Goal: Information Seeking & Learning: Compare options

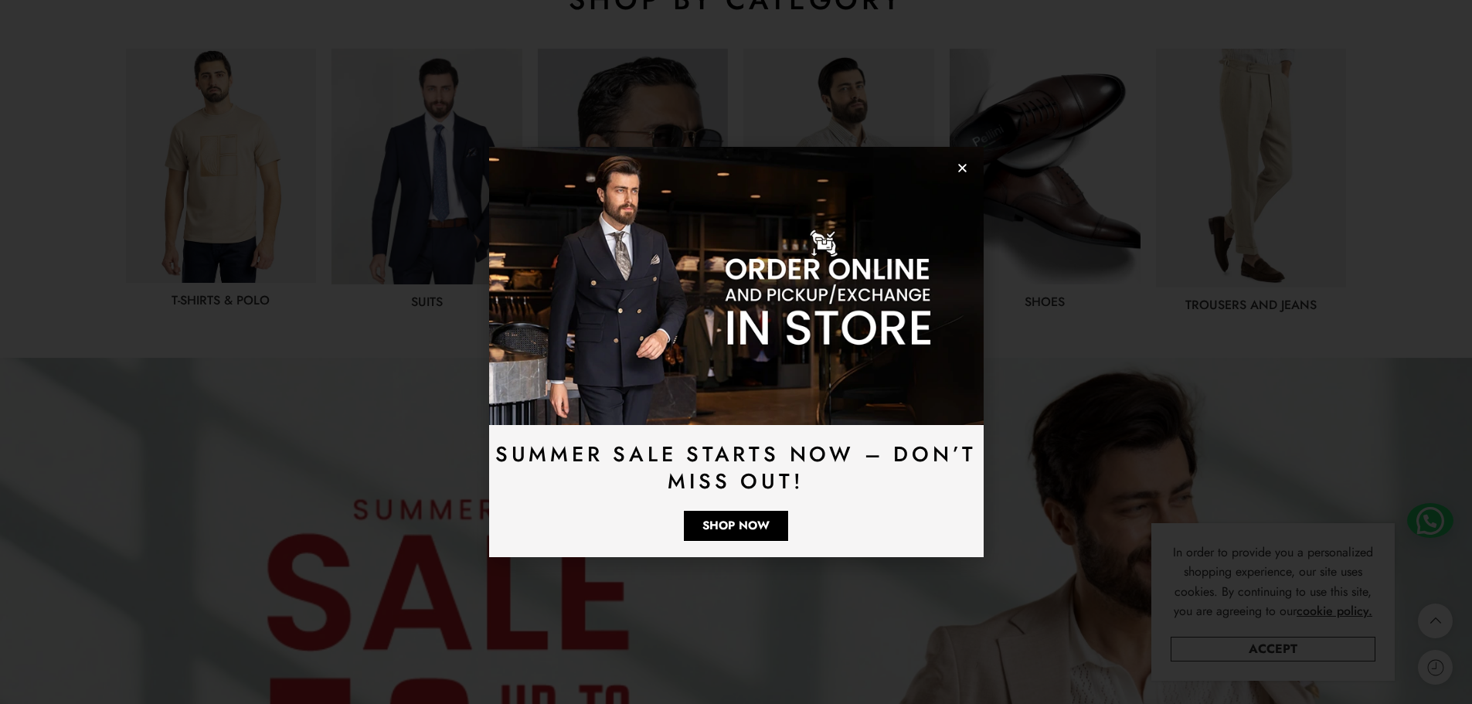
click at [961, 170] on icon "Close" at bounding box center [963, 168] width 12 height 12
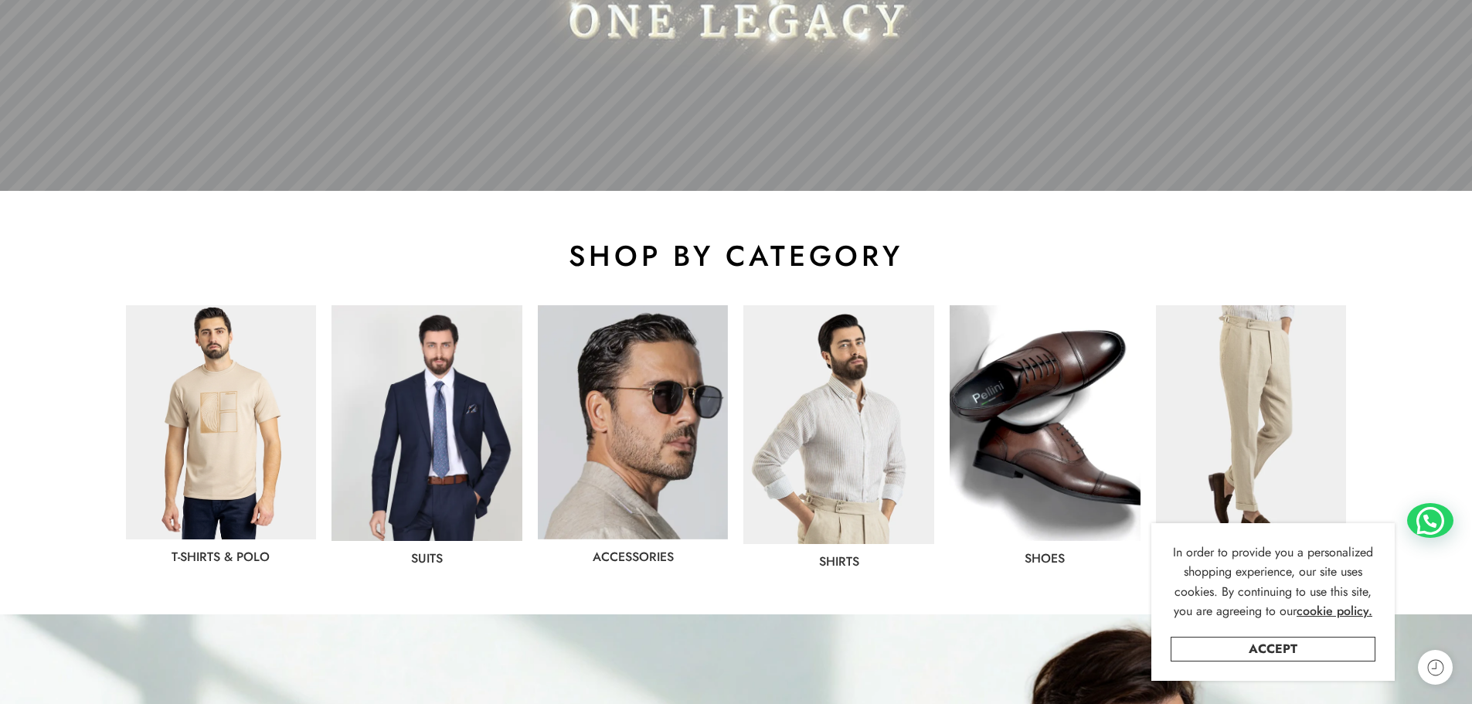
scroll to position [618, 0]
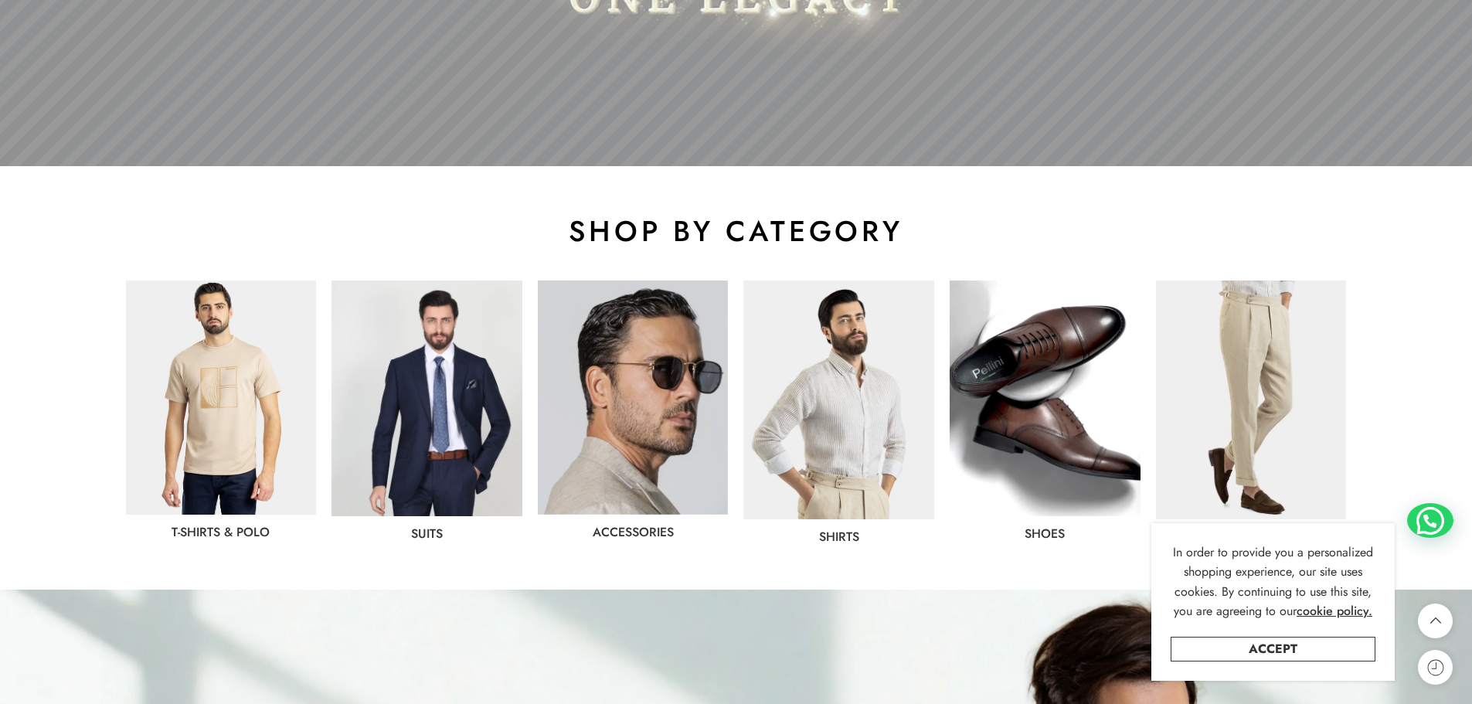
click at [233, 385] on img at bounding box center [221, 398] width 191 height 234
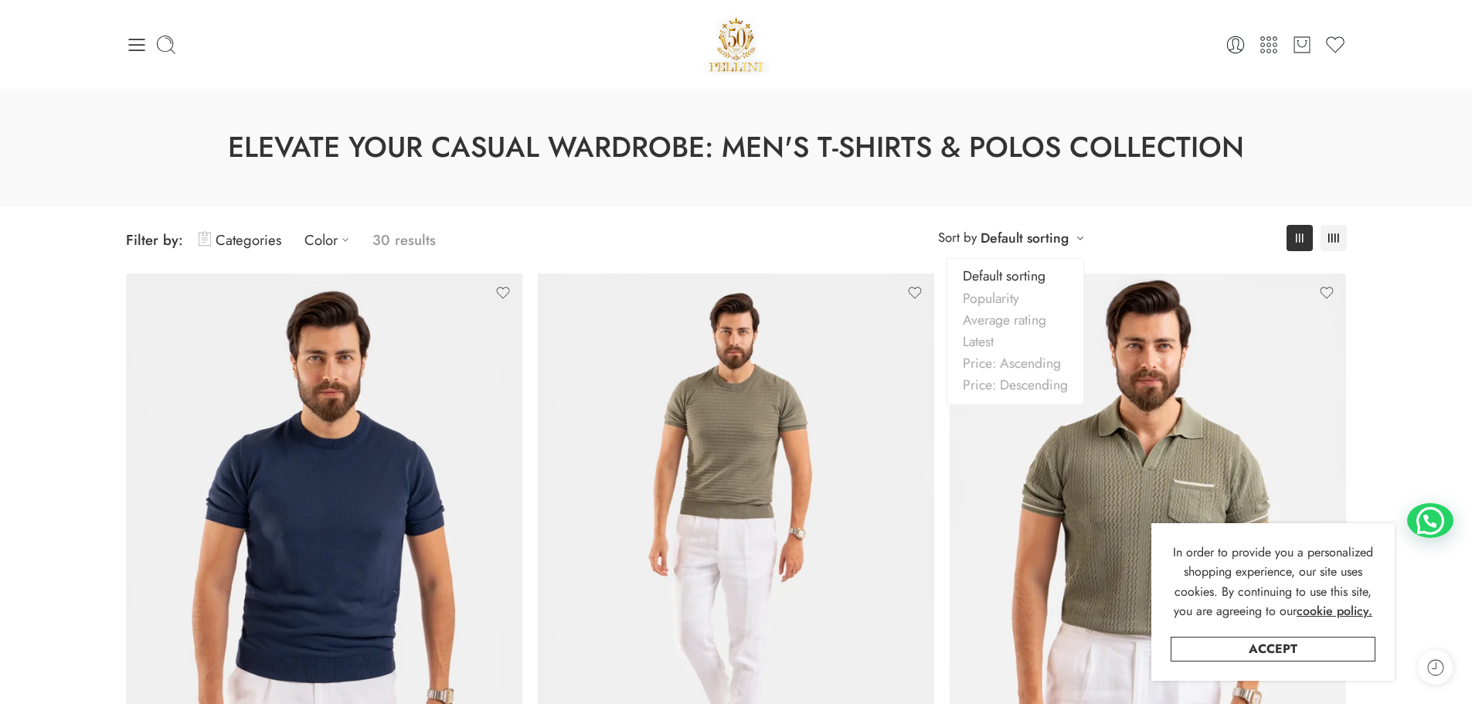
click at [1042, 235] on link "Default sorting" at bounding box center [1025, 238] width 88 height 22
click at [1036, 382] on link "Price: Descending" at bounding box center [1016, 385] width 136 height 22
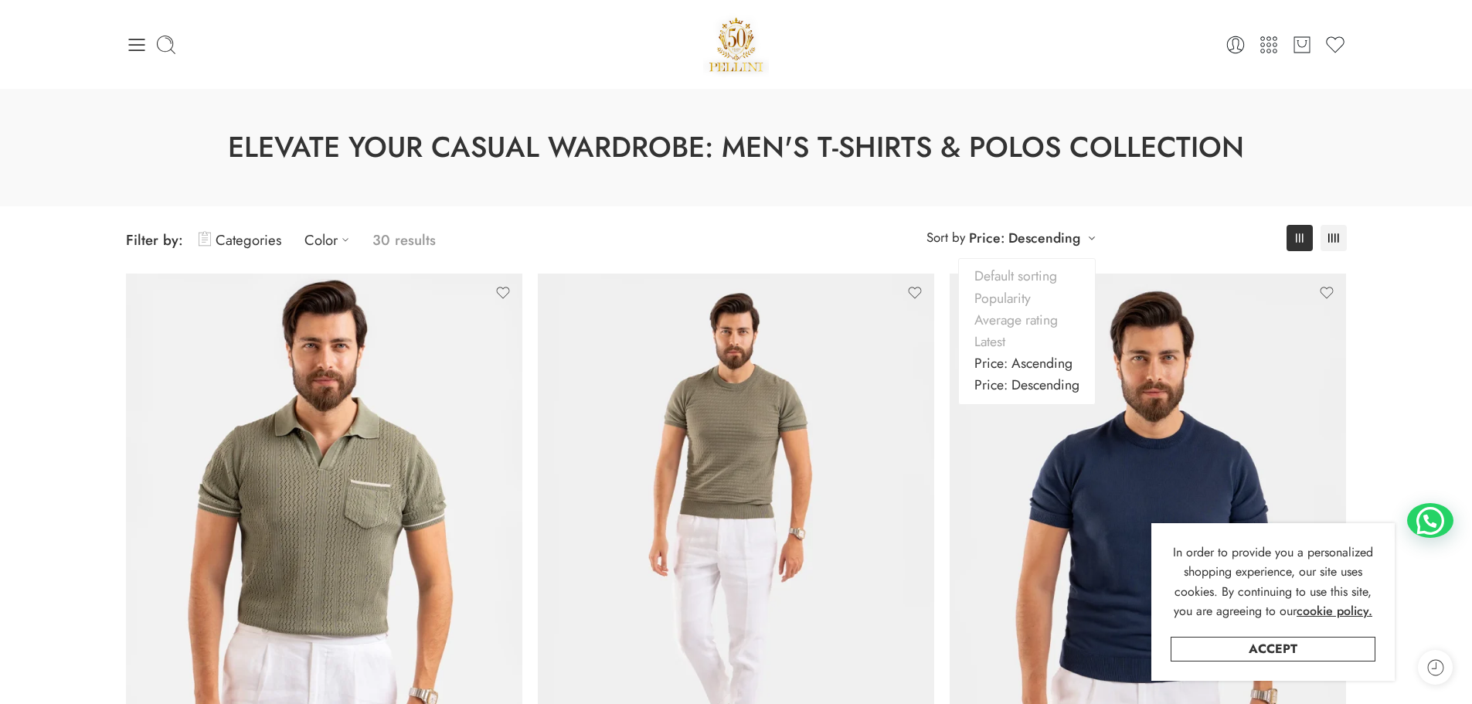
click at [1063, 359] on link "Price: Ascending" at bounding box center [1027, 363] width 136 height 22
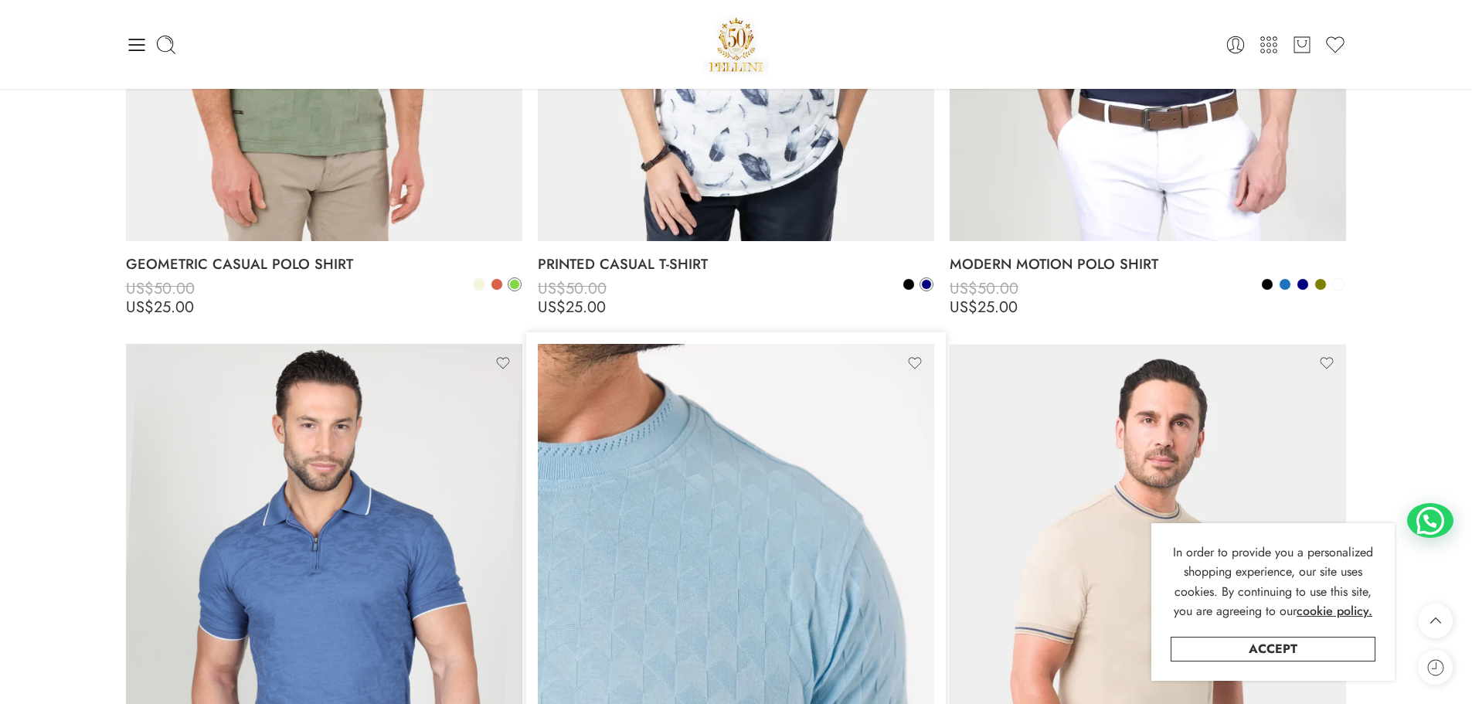
scroll to position [2440, 0]
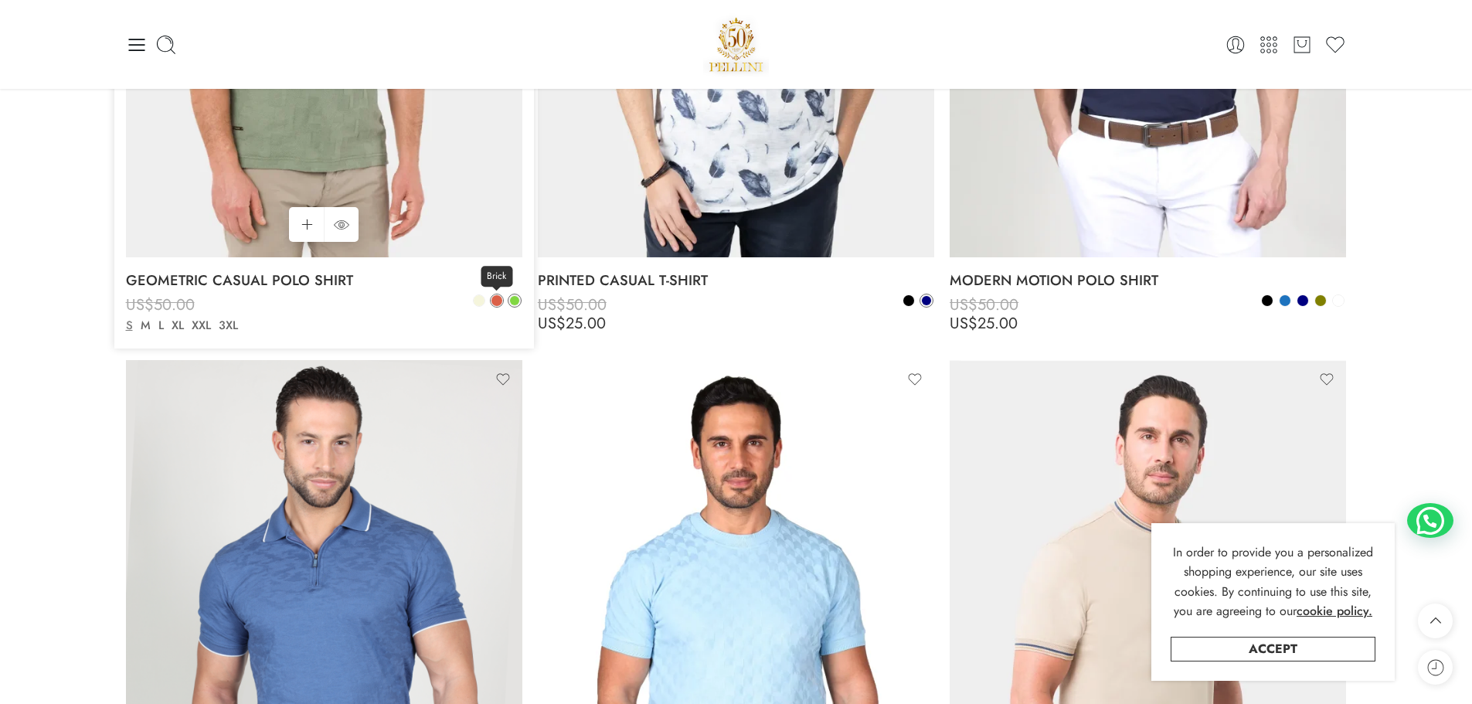
click at [498, 298] on span at bounding box center [497, 300] width 11 height 11
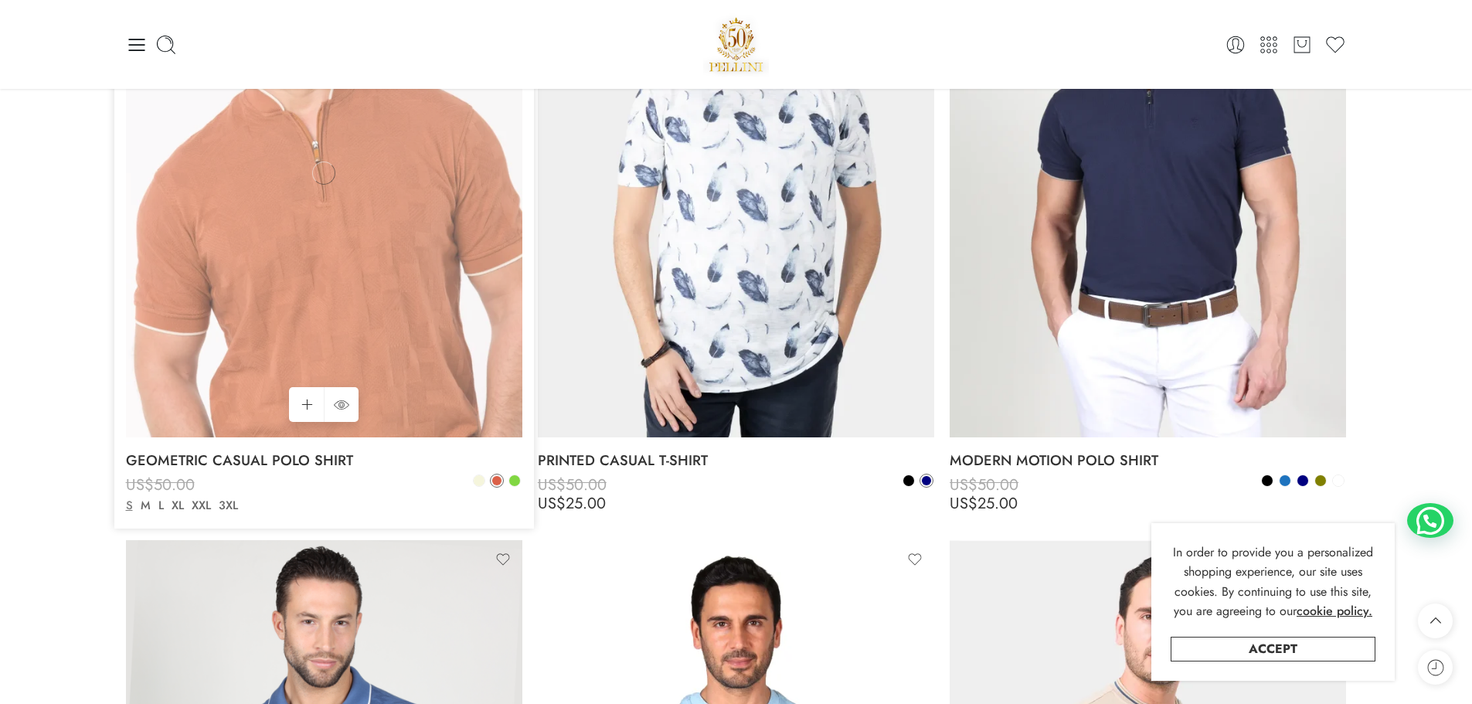
scroll to position [2208, 0]
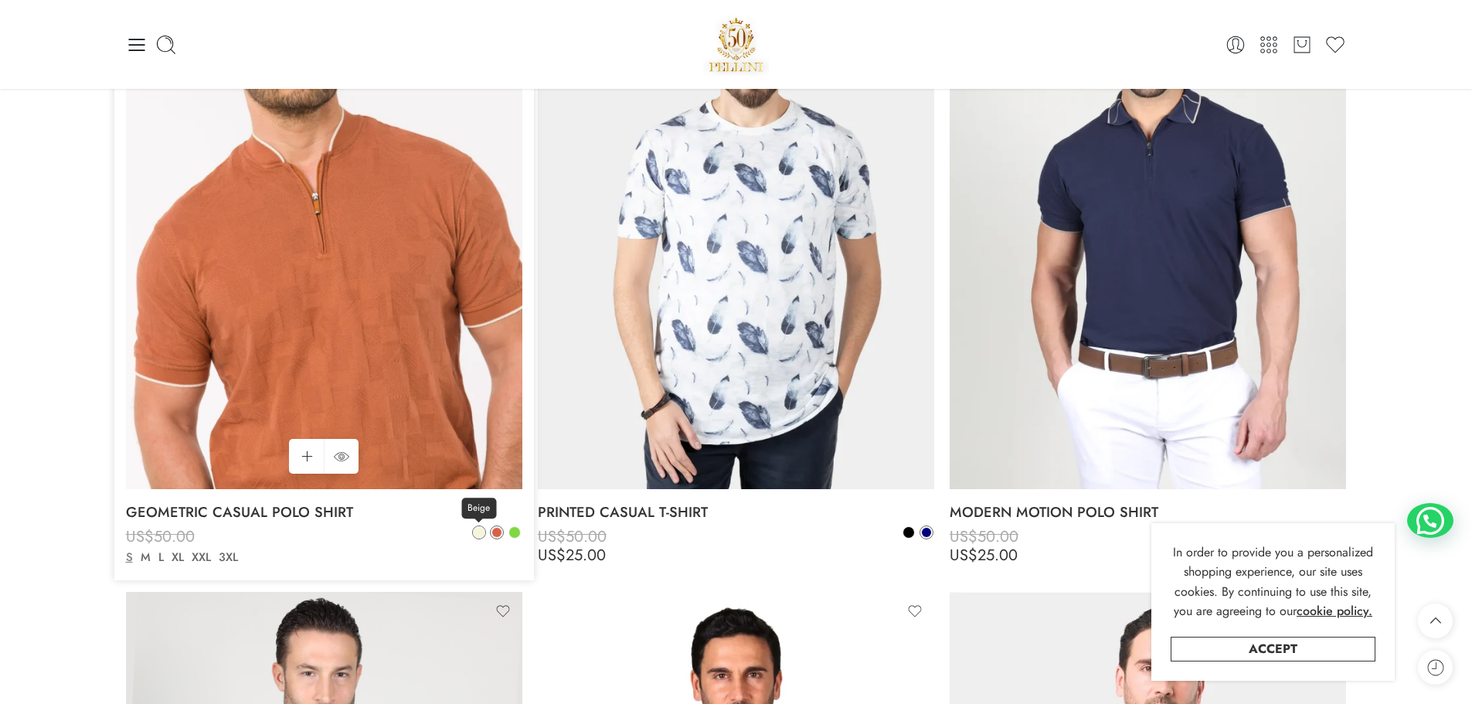
click at [480, 534] on span at bounding box center [479, 532] width 11 height 11
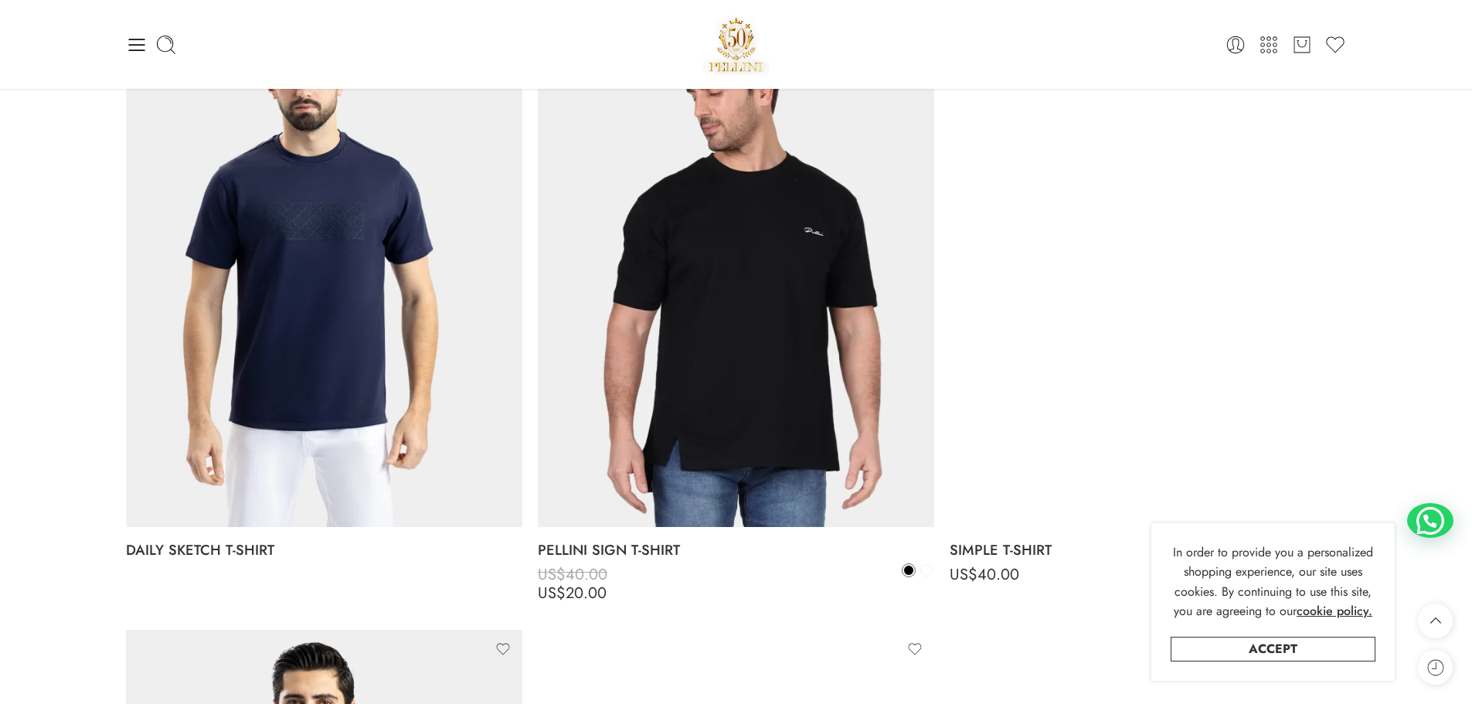
scroll to position [0, 0]
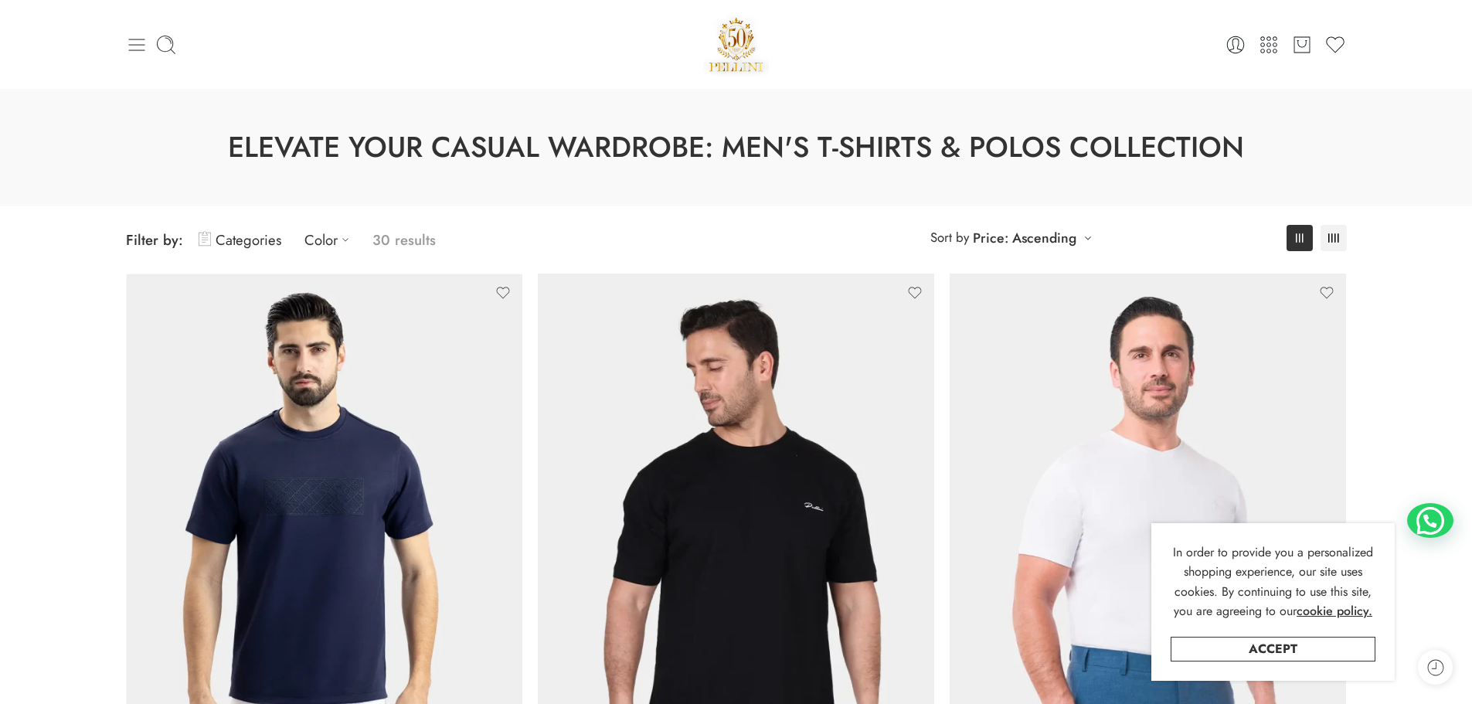
click at [130, 44] on icon at bounding box center [136, 45] width 16 height 12
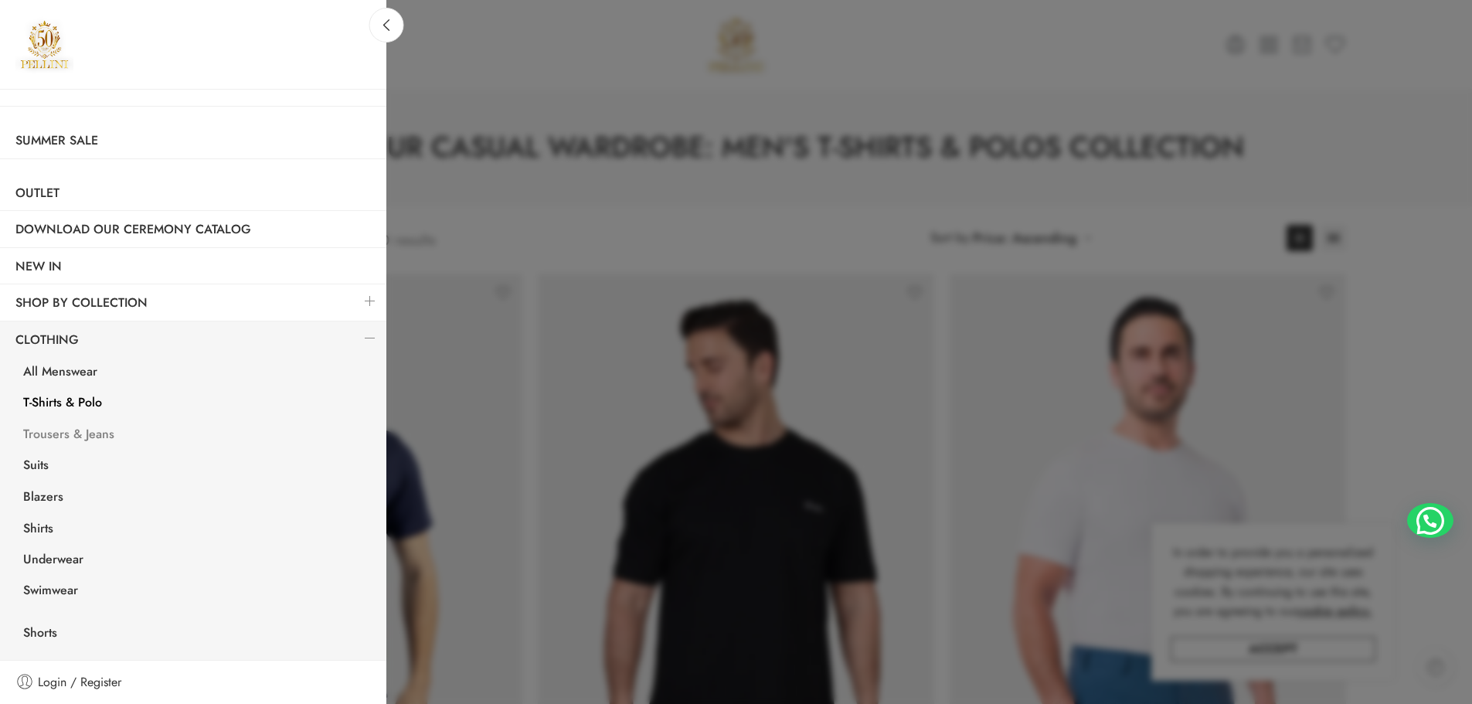
click at [74, 432] on link "Trousers & Jeans" at bounding box center [197, 436] width 379 height 32
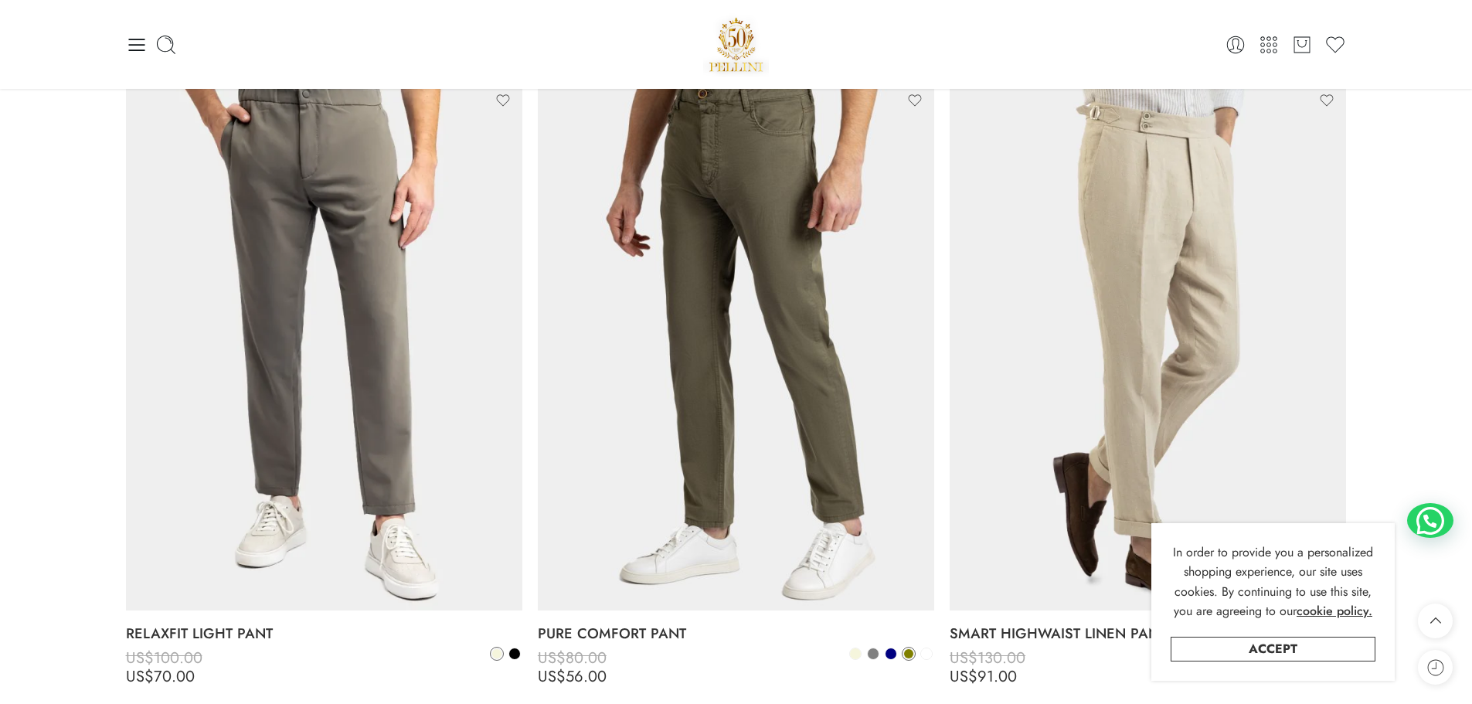
scroll to position [773, 0]
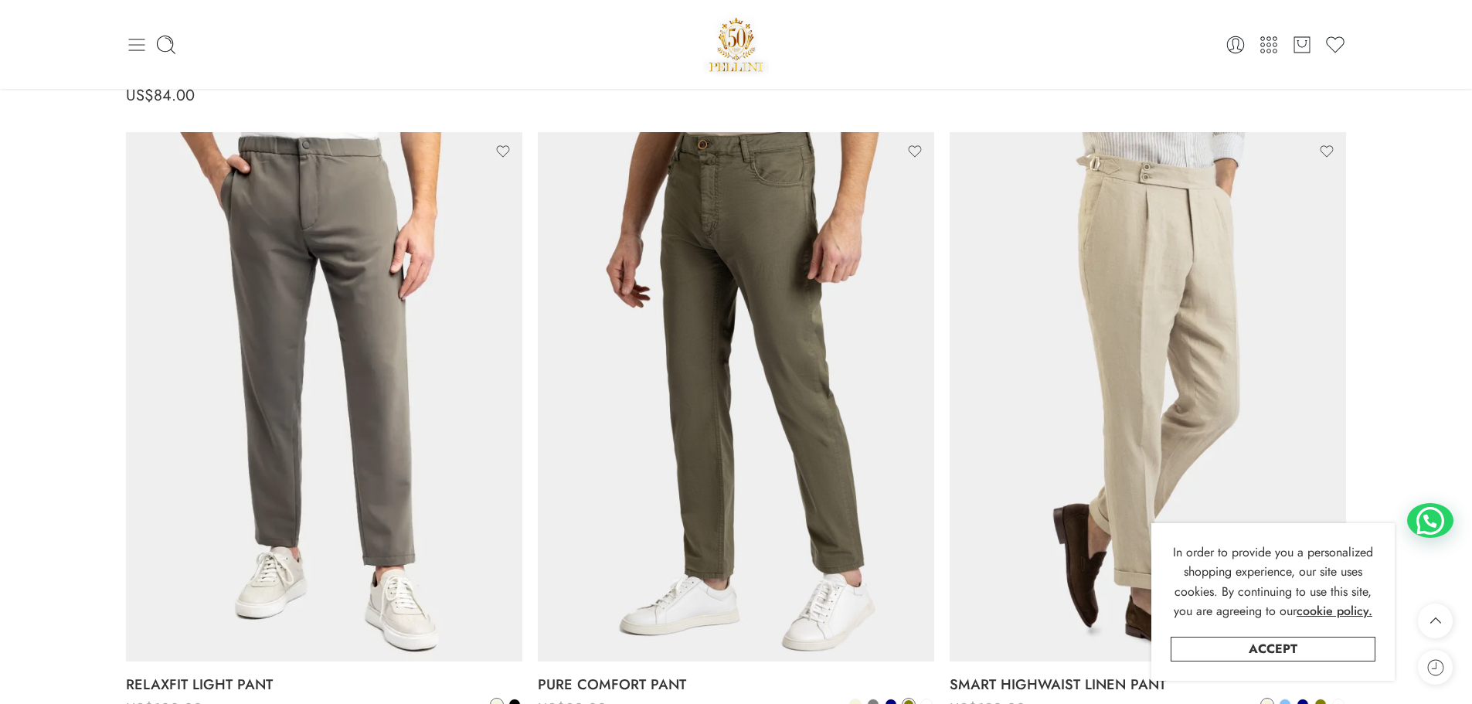
click at [141, 54] on icon at bounding box center [137, 45] width 22 height 22
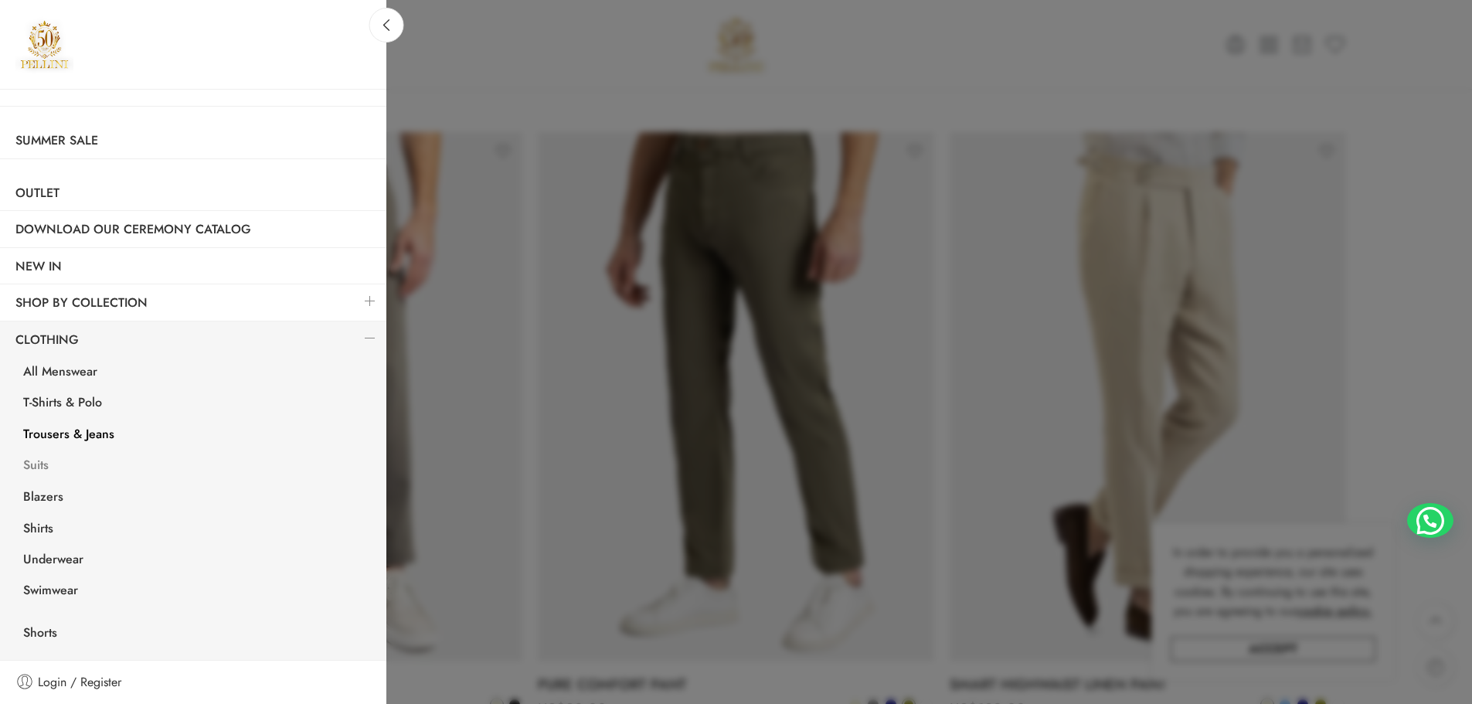
click at [50, 461] on link "Suits" at bounding box center [197, 467] width 379 height 32
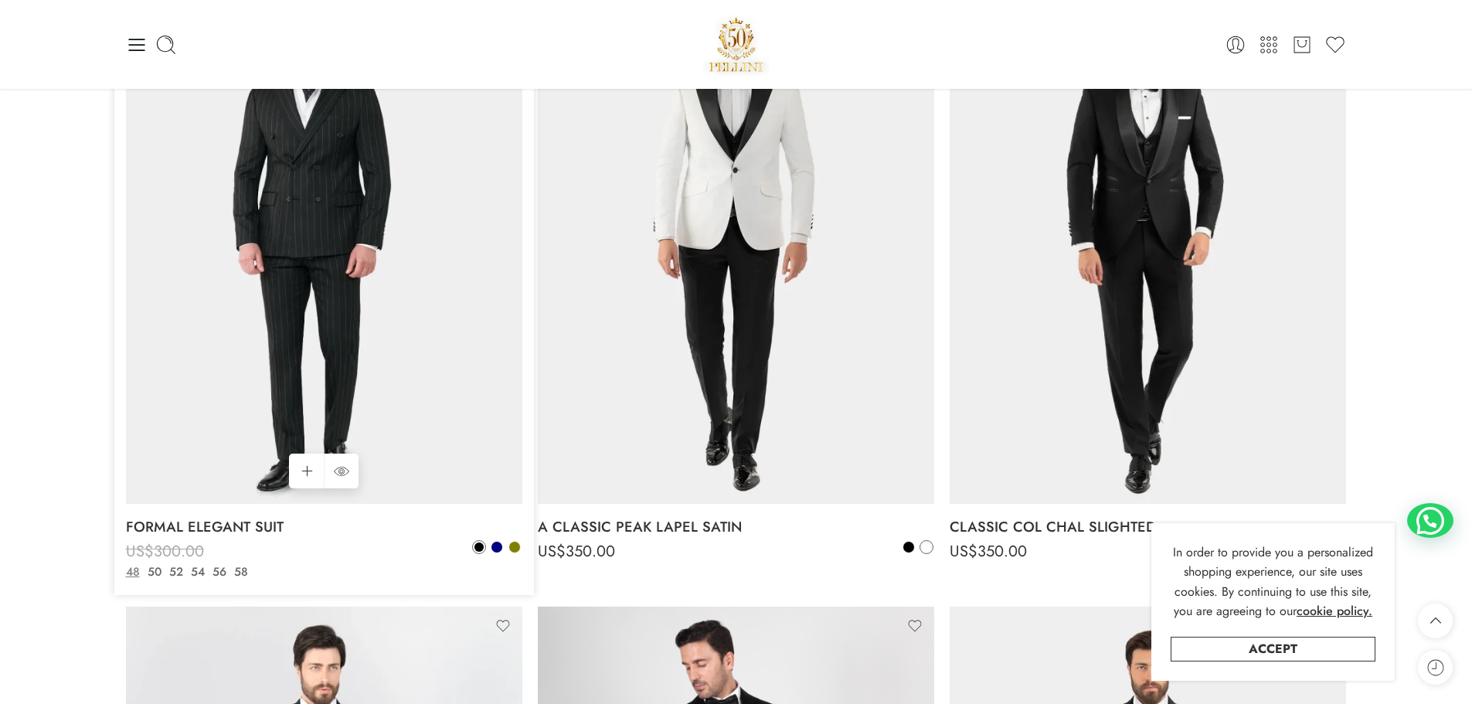
scroll to position [1468, 0]
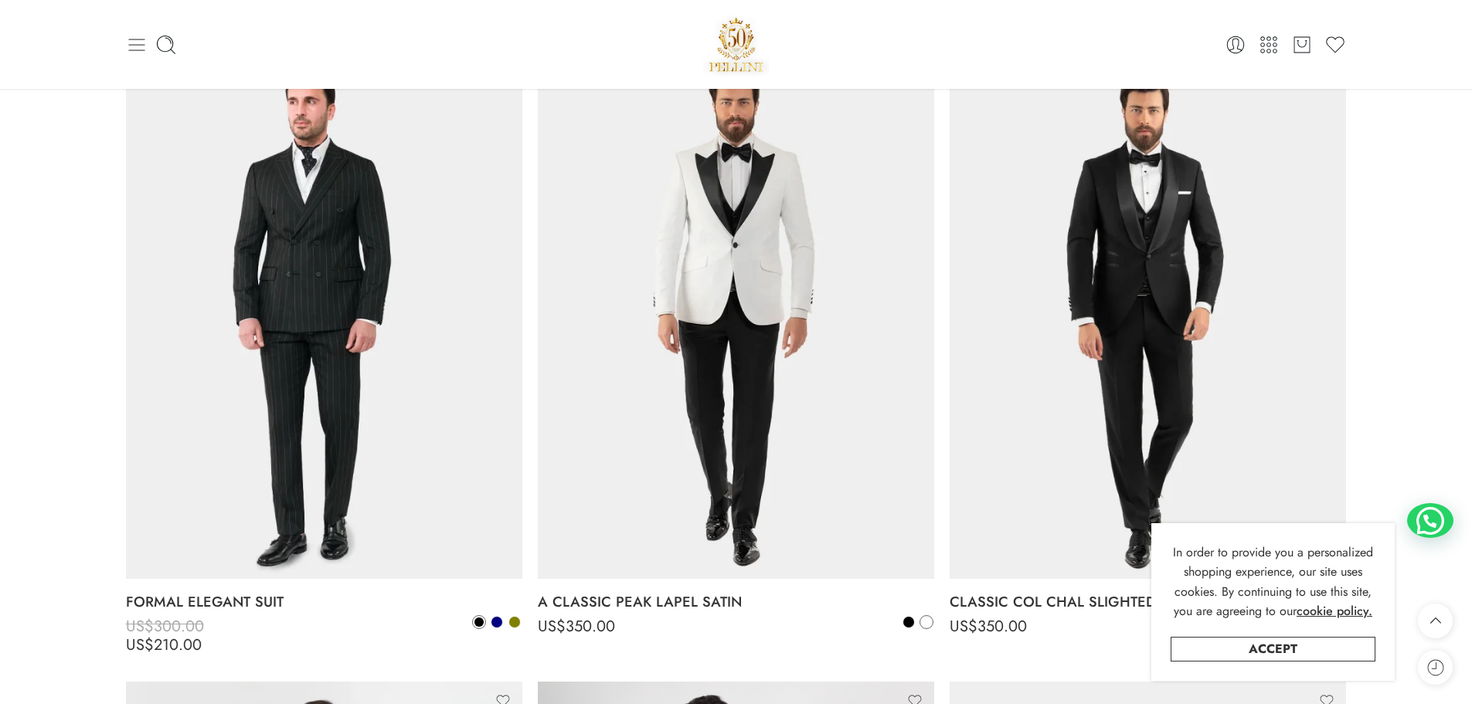
click at [129, 45] on icon at bounding box center [136, 45] width 16 height 12
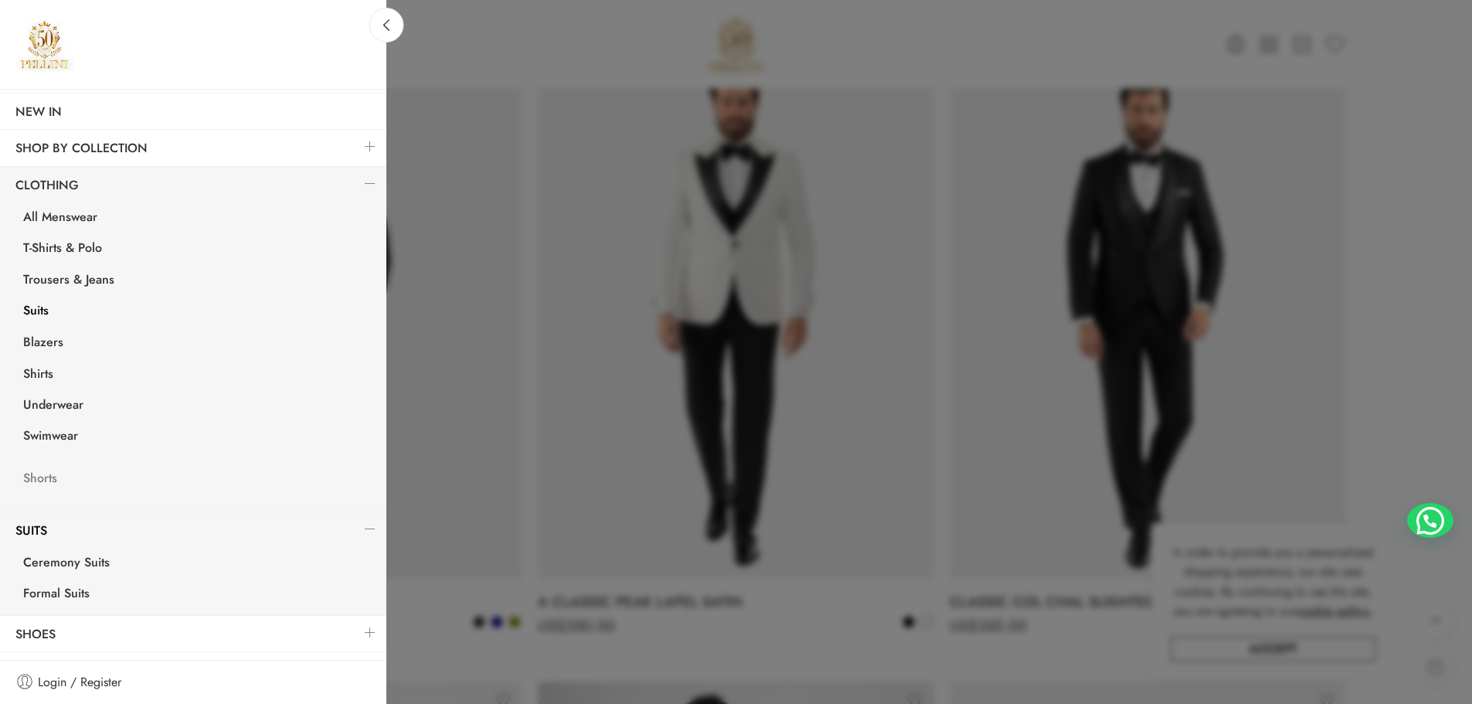
scroll to position [184, 0]
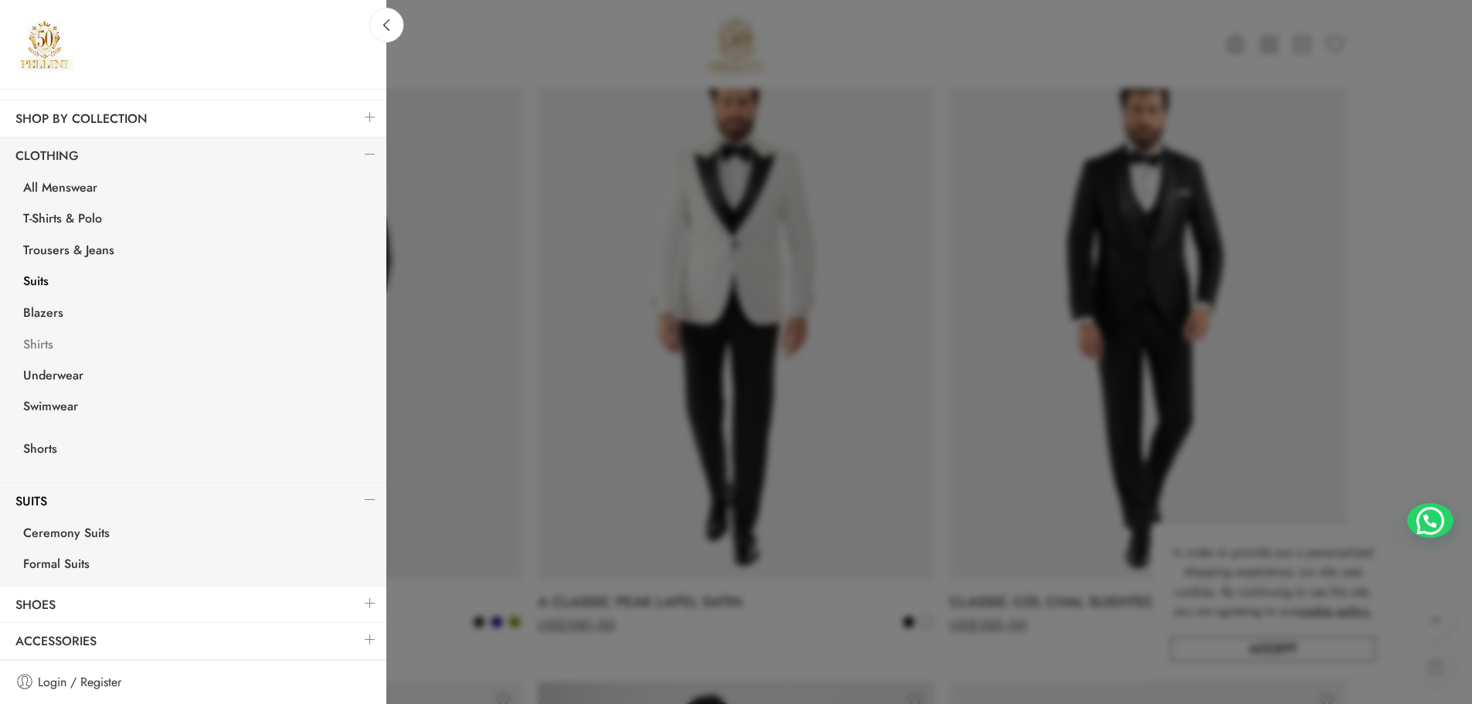
click at [40, 342] on link "Shirts" at bounding box center [197, 347] width 379 height 32
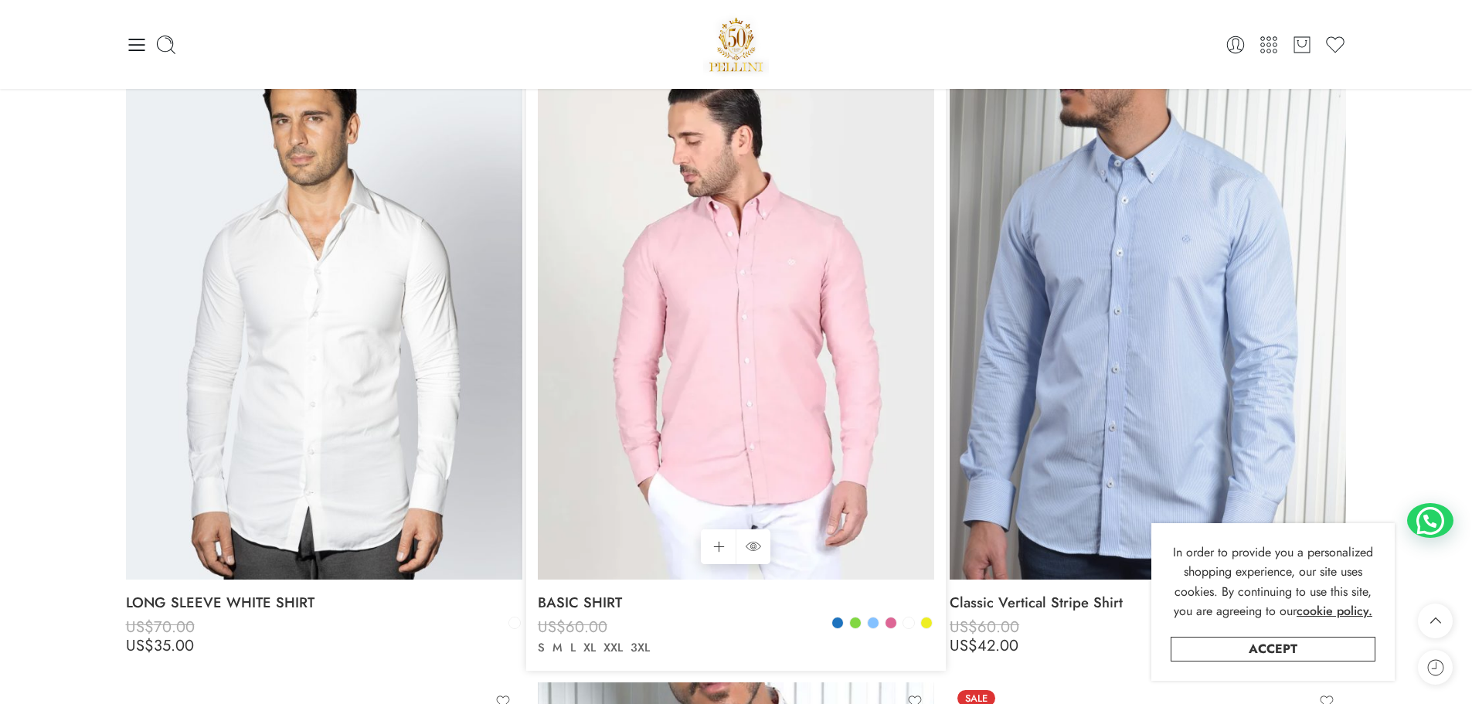
scroll to position [4637, 0]
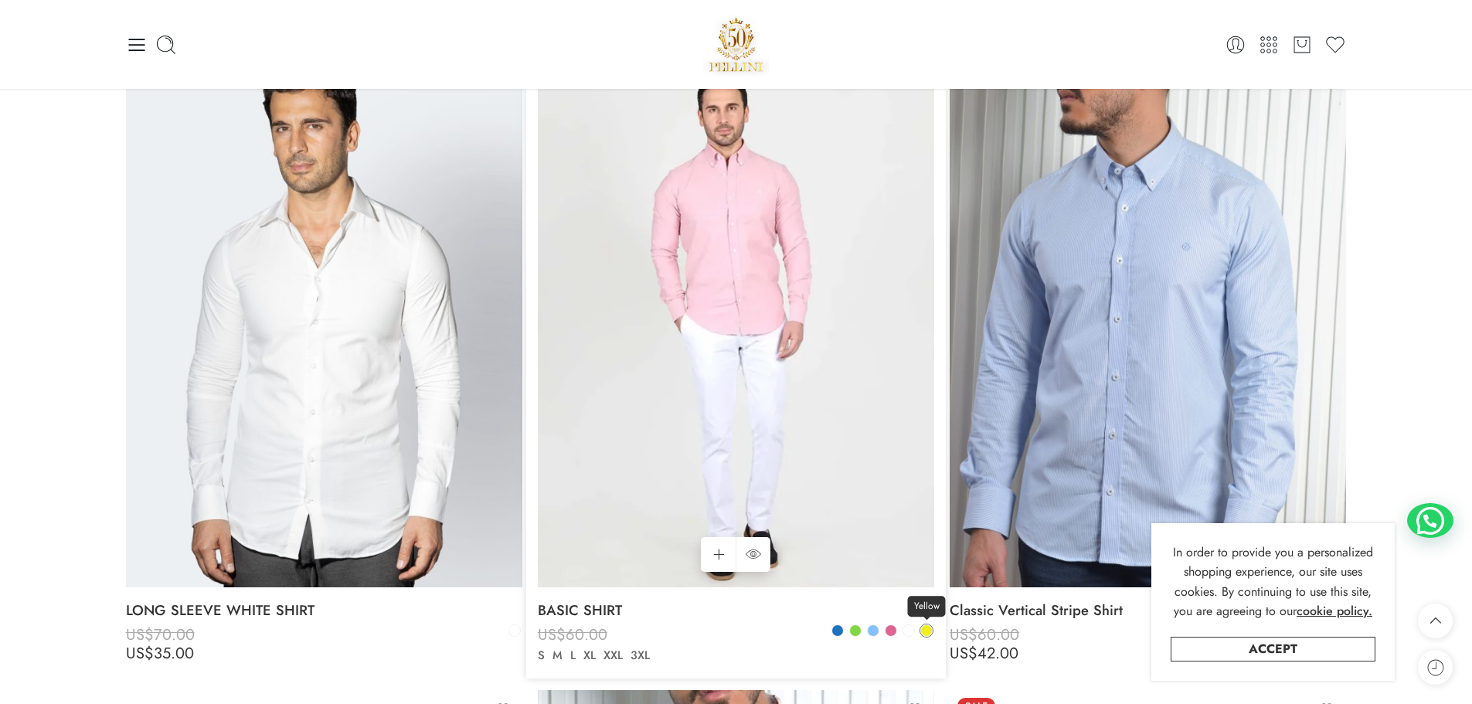
click at [925, 632] on span at bounding box center [926, 630] width 11 height 11
click at [927, 628] on span at bounding box center [926, 630] width 9 height 9
click at [890, 635] on span at bounding box center [891, 630] width 11 height 11
click at [872, 632] on span at bounding box center [873, 630] width 11 height 11
click at [857, 630] on span at bounding box center [855, 630] width 11 height 11
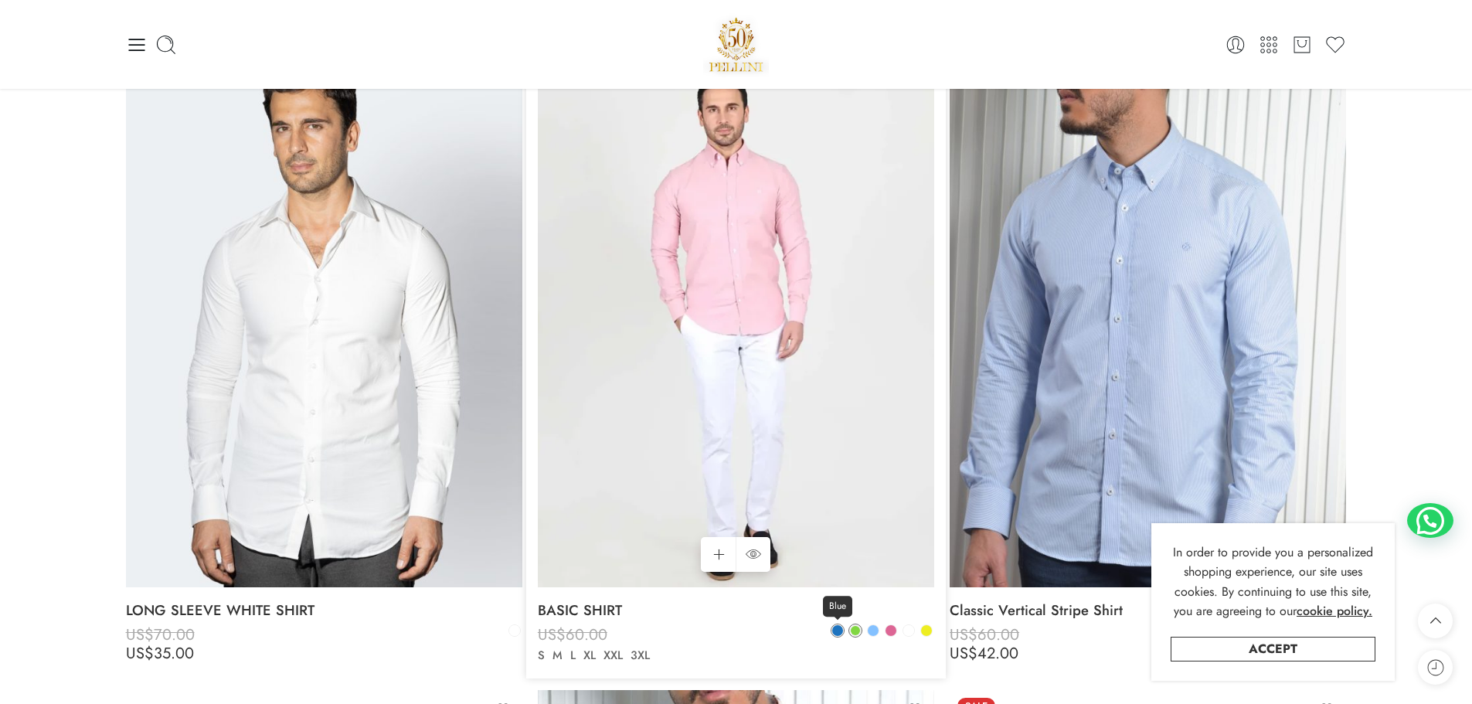
click at [838, 629] on span at bounding box center [837, 630] width 11 height 11
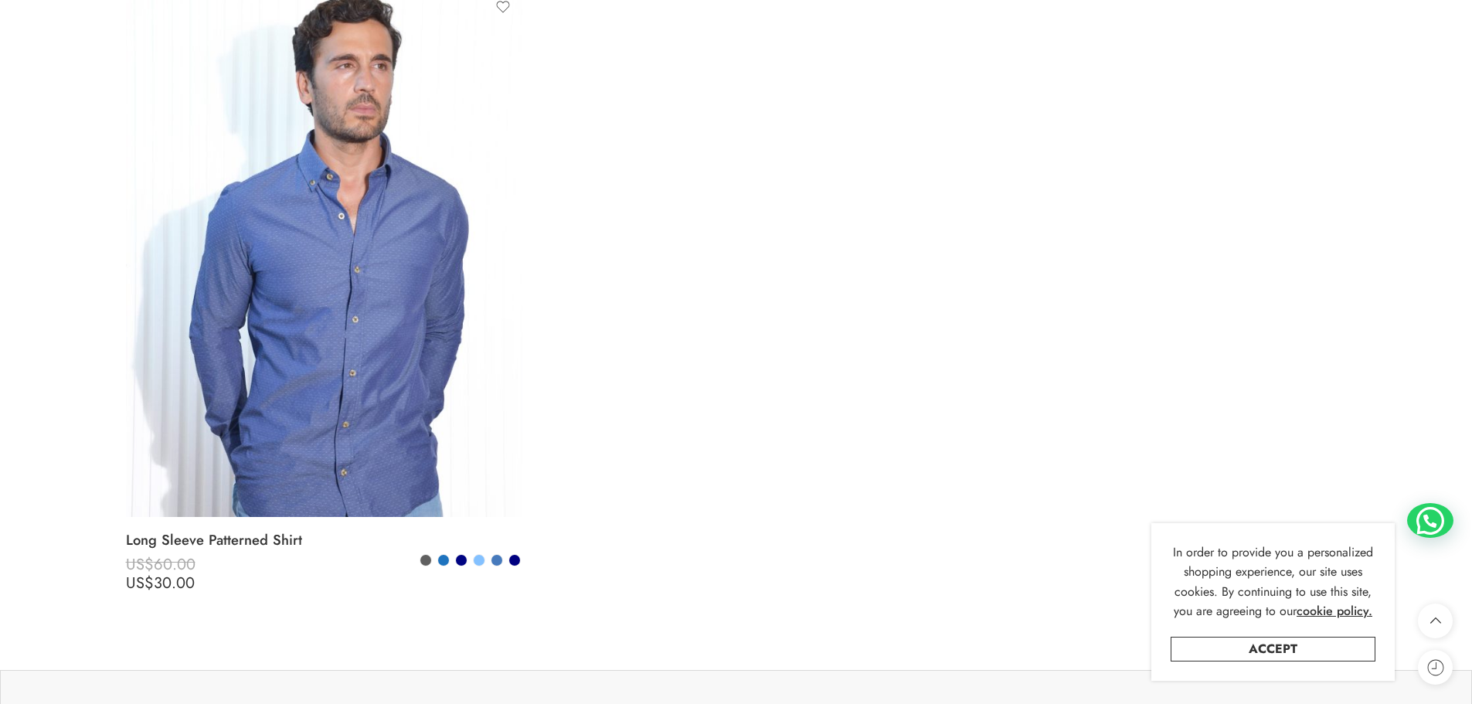
scroll to position [6028, 0]
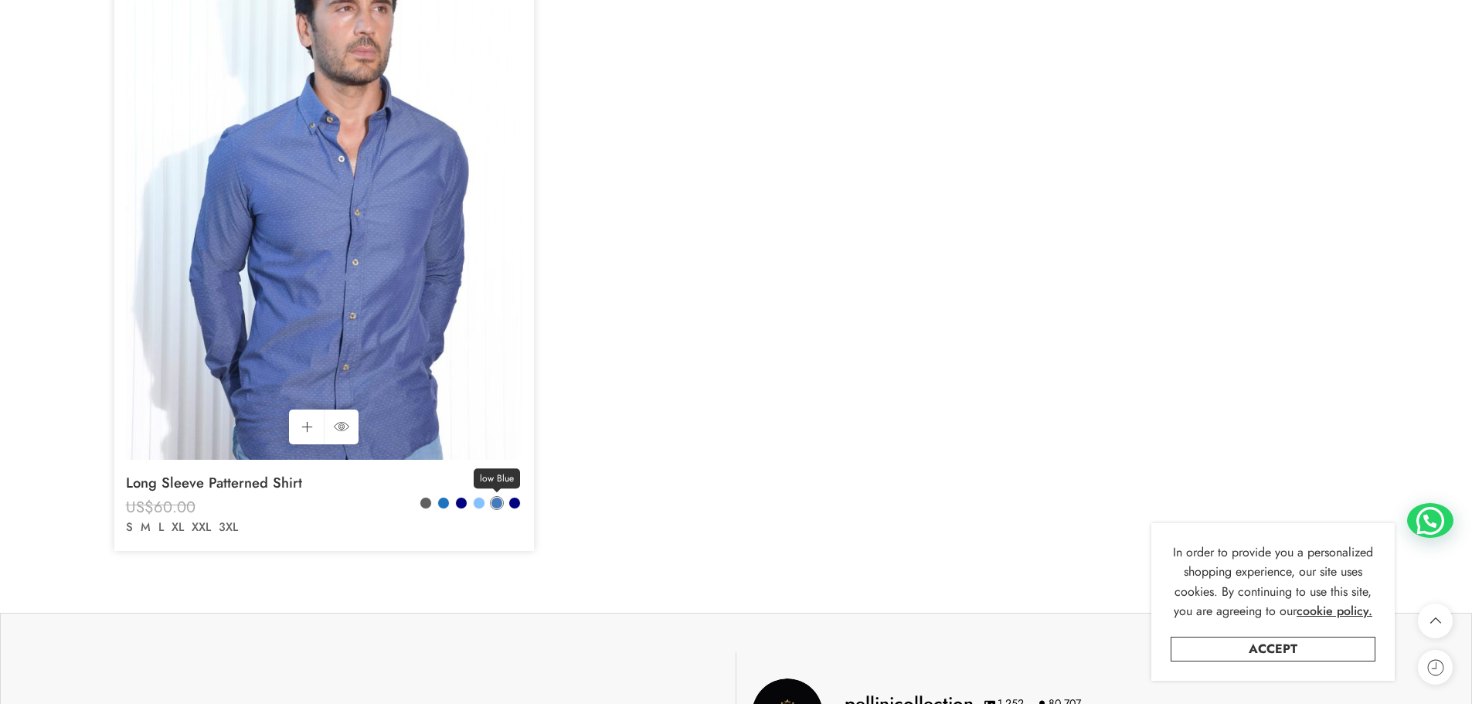
click at [495, 502] on span at bounding box center [497, 503] width 11 height 11
click at [512, 502] on span at bounding box center [514, 503] width 11 height 11
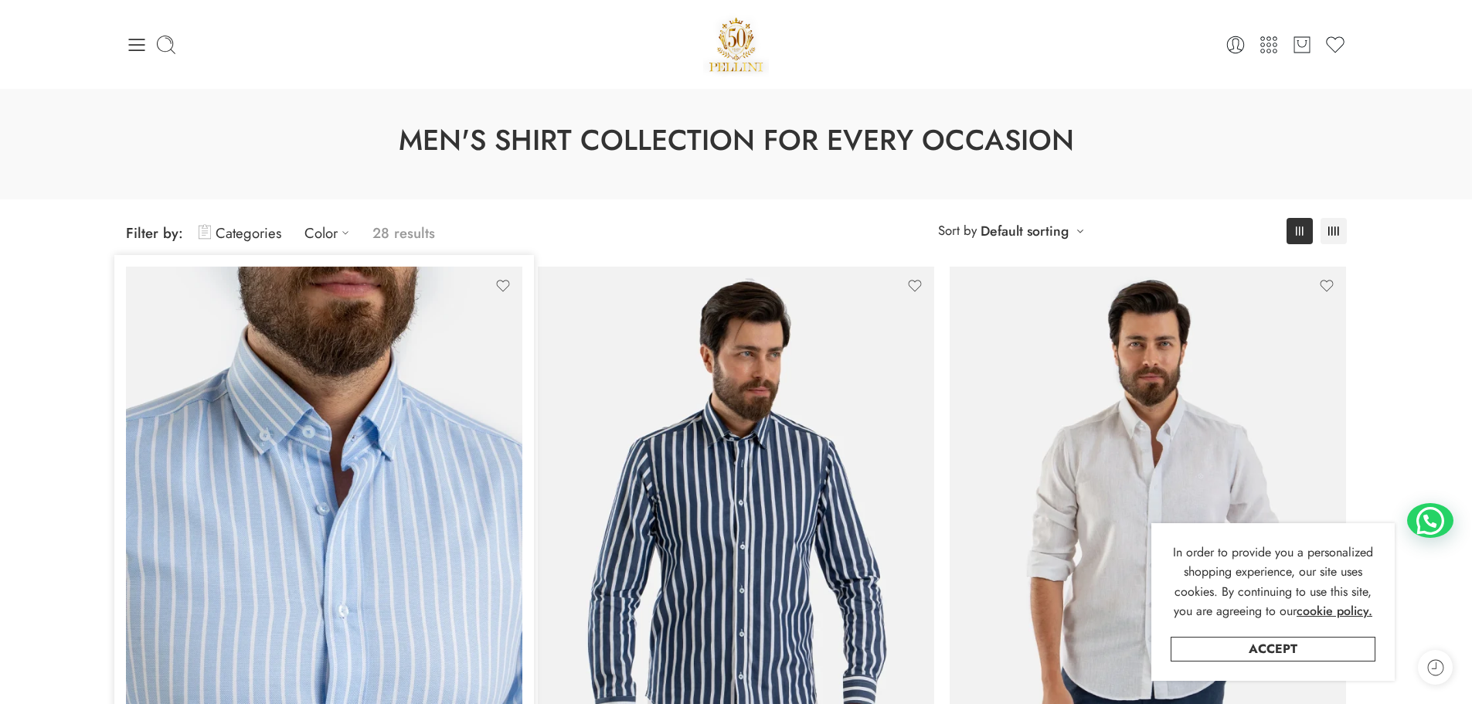
scroll to position [0, 0]
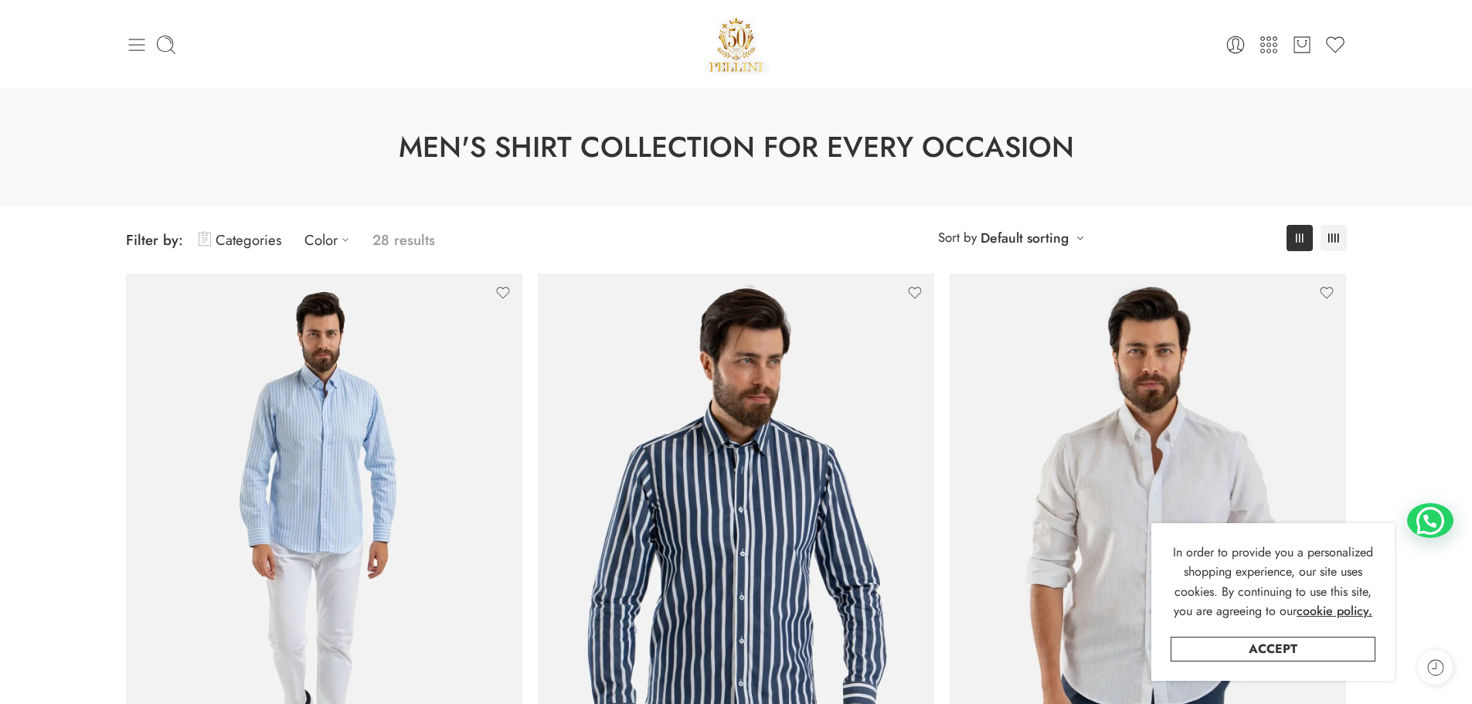
click at [137, 52] on icon at bounding box center [137, 45] width 22 height 22
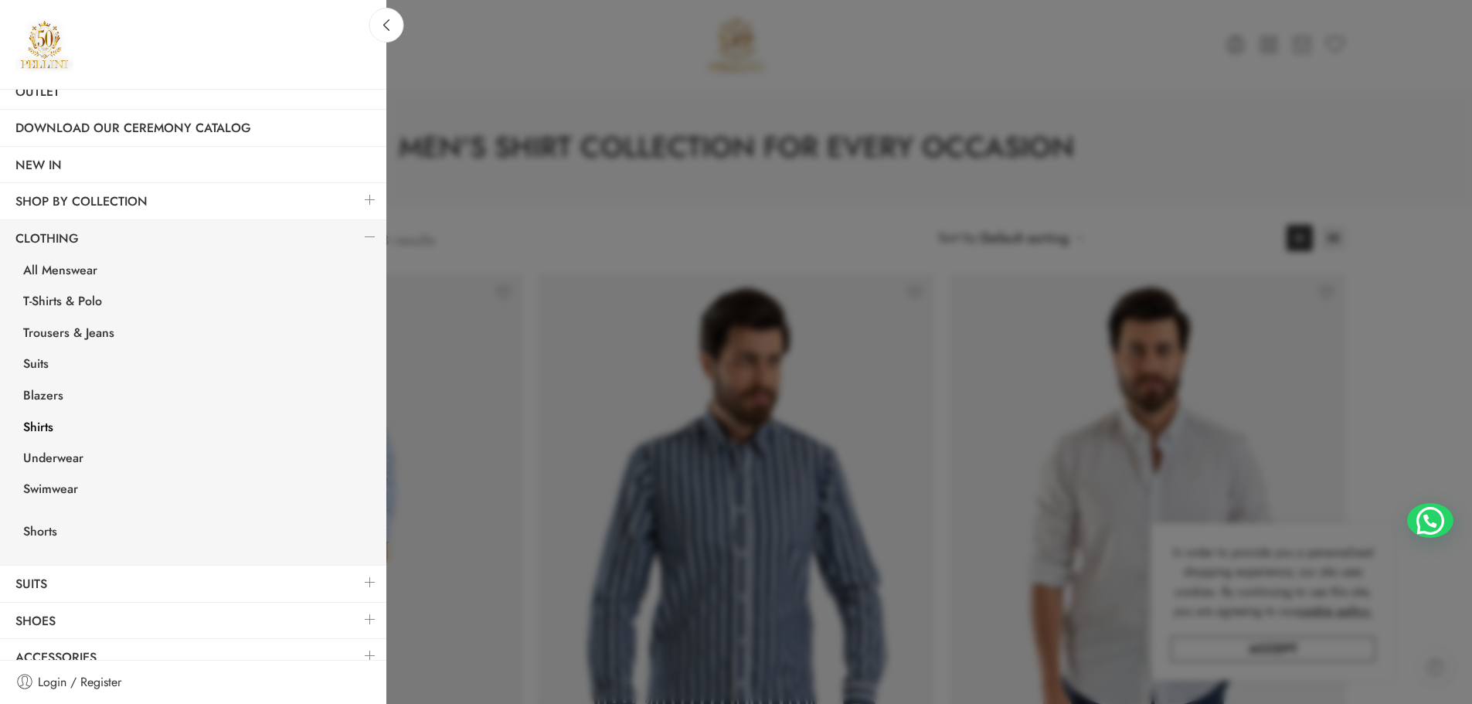
scroll to position [117, 0]
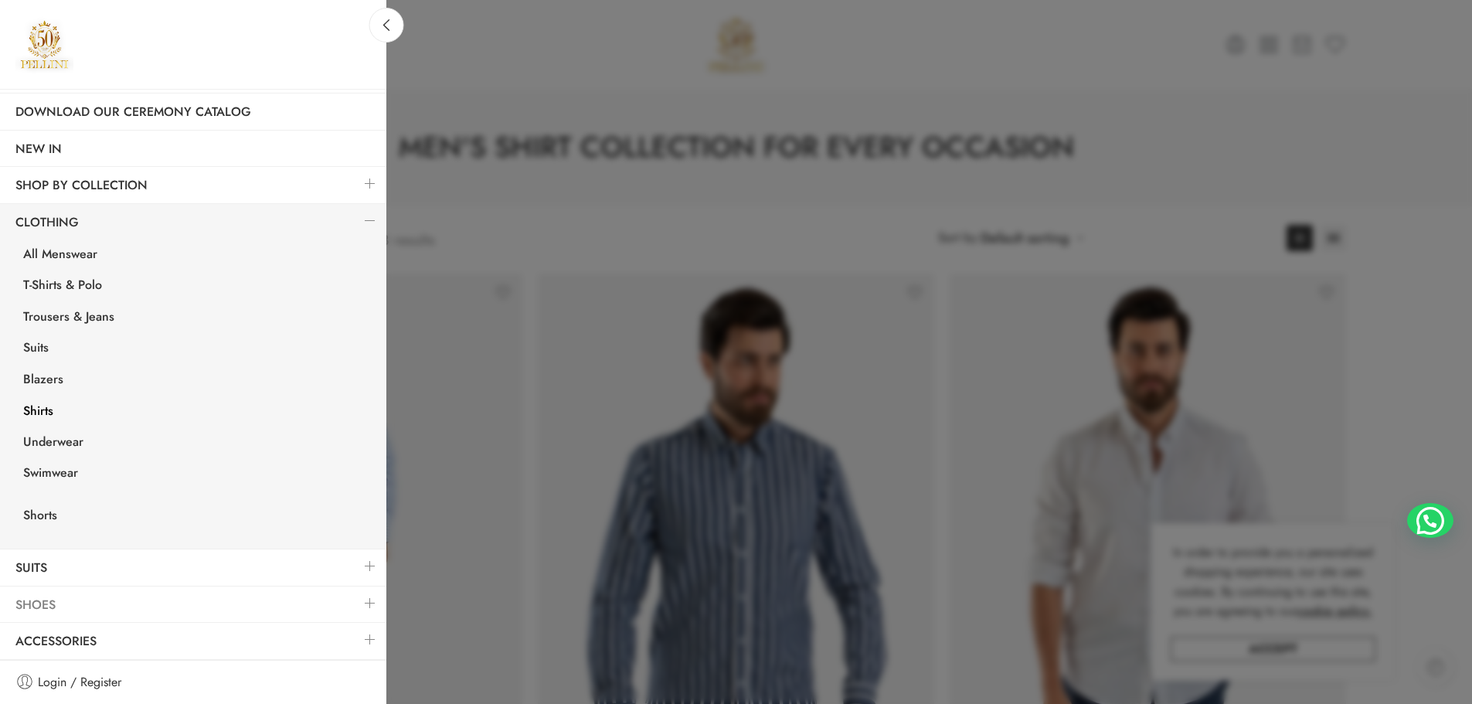
click at [151, 587] on link "Shoes" at bounding box center [193, 605] width 386 height 36
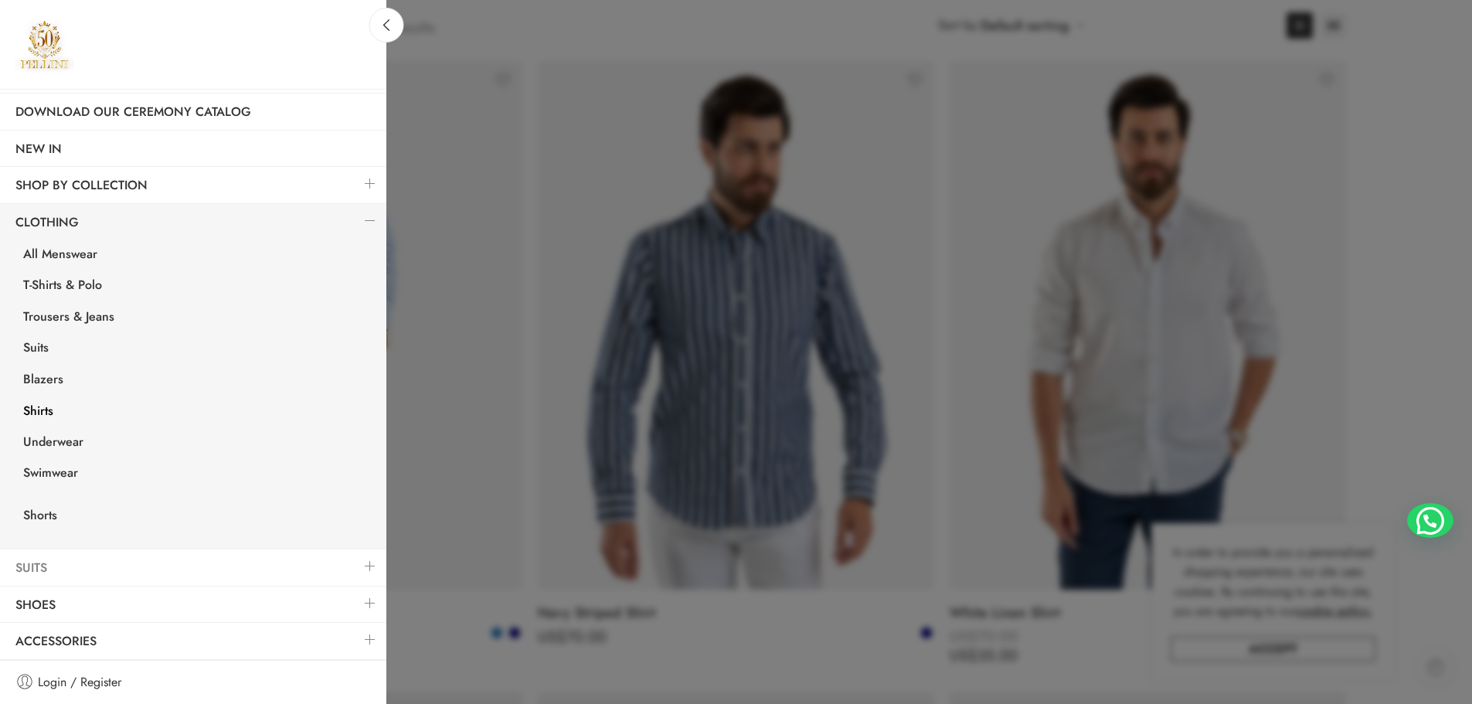
scroll to position [232, 0]
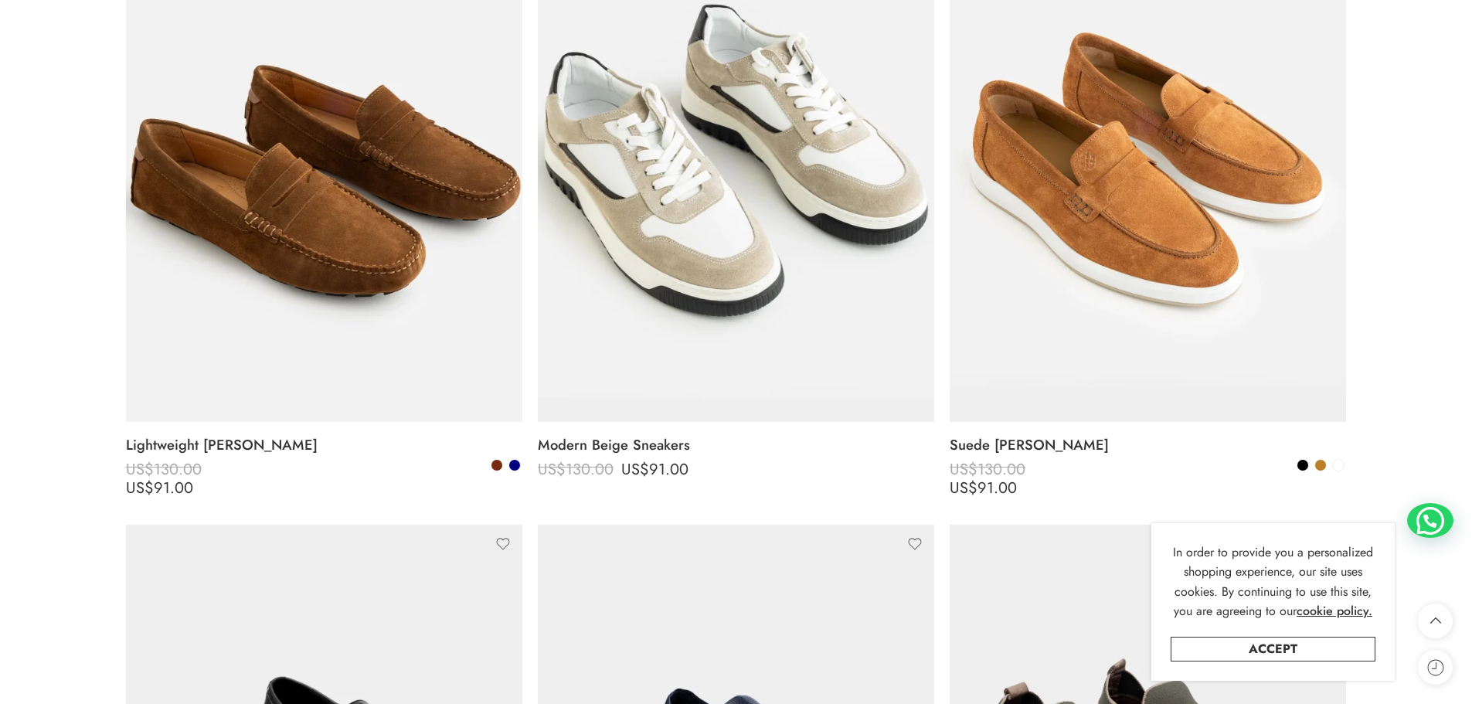
scroll to position [1082, 0]
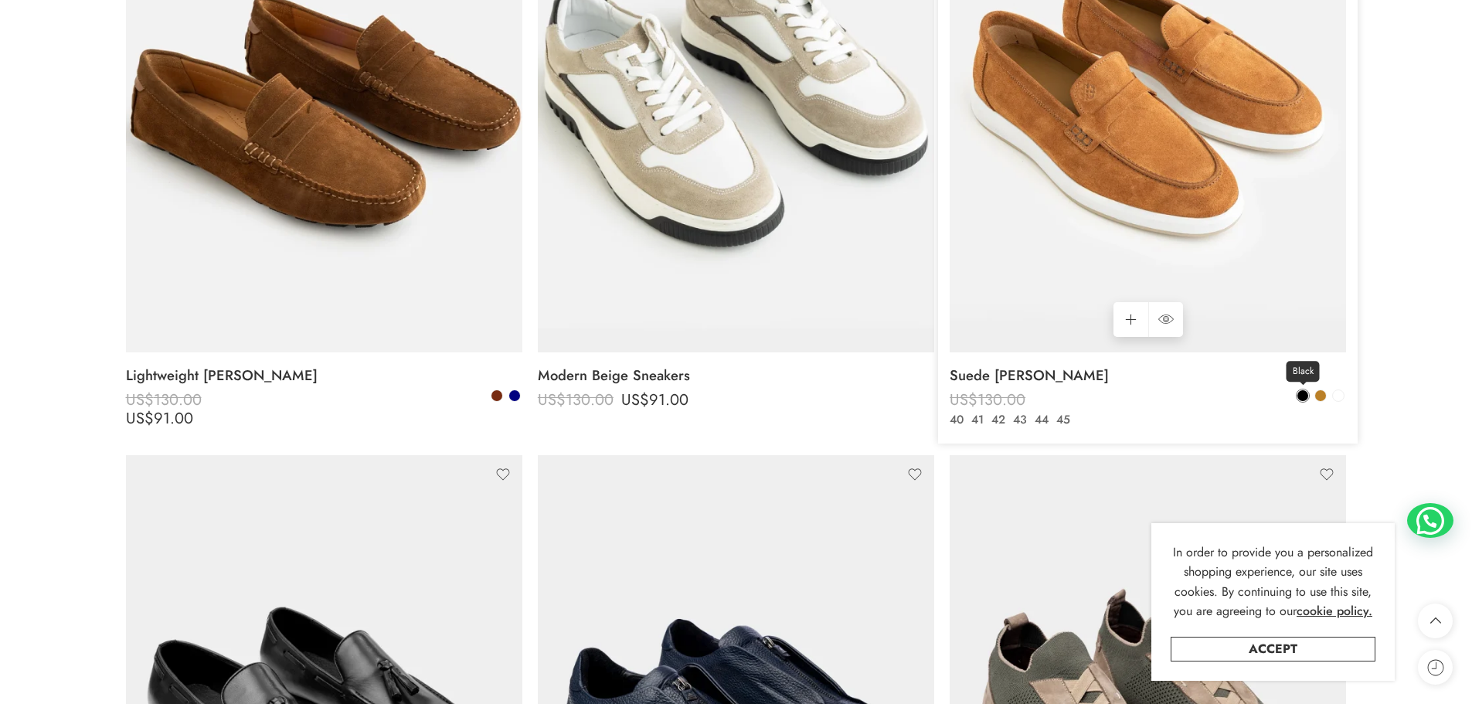
click at [1304, 400] on span at bounding box center [1303, 395] width 11 height 11
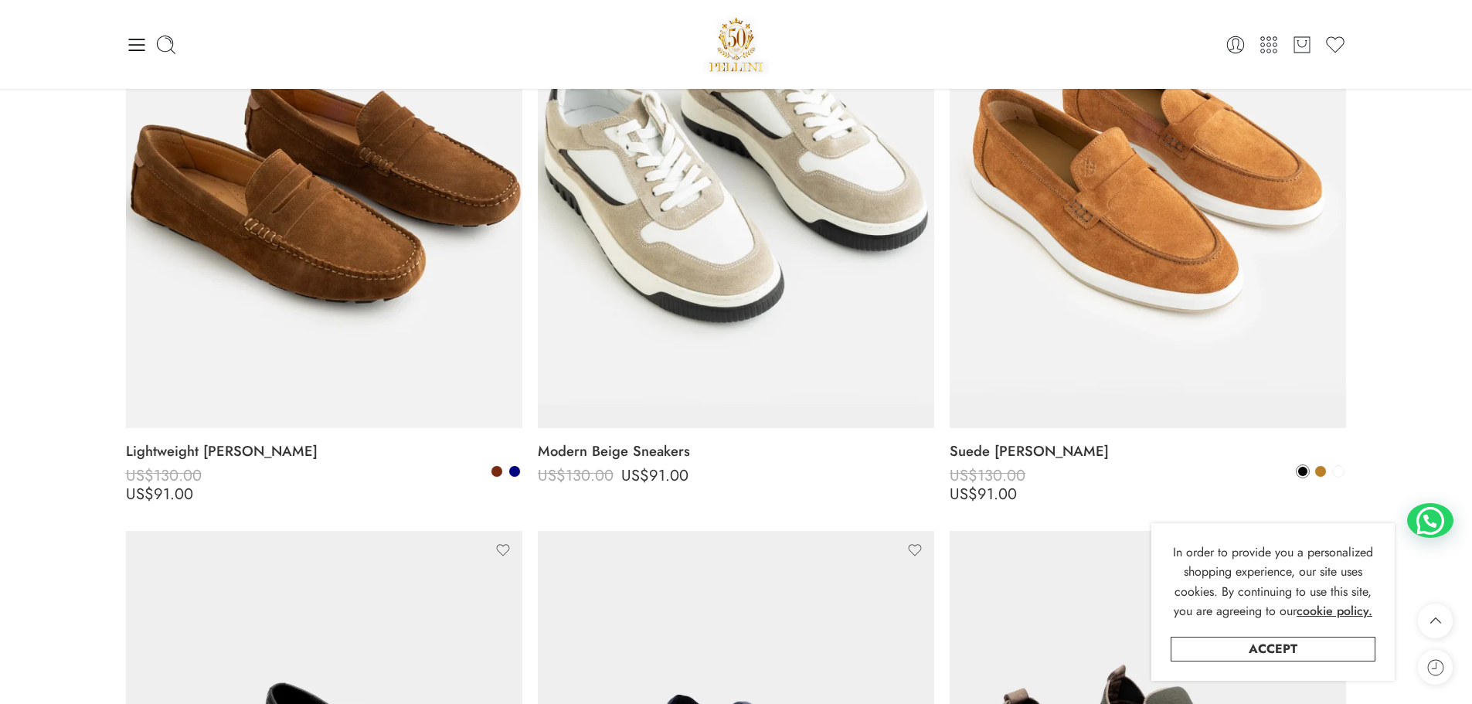
scroll to position [1005, 0]
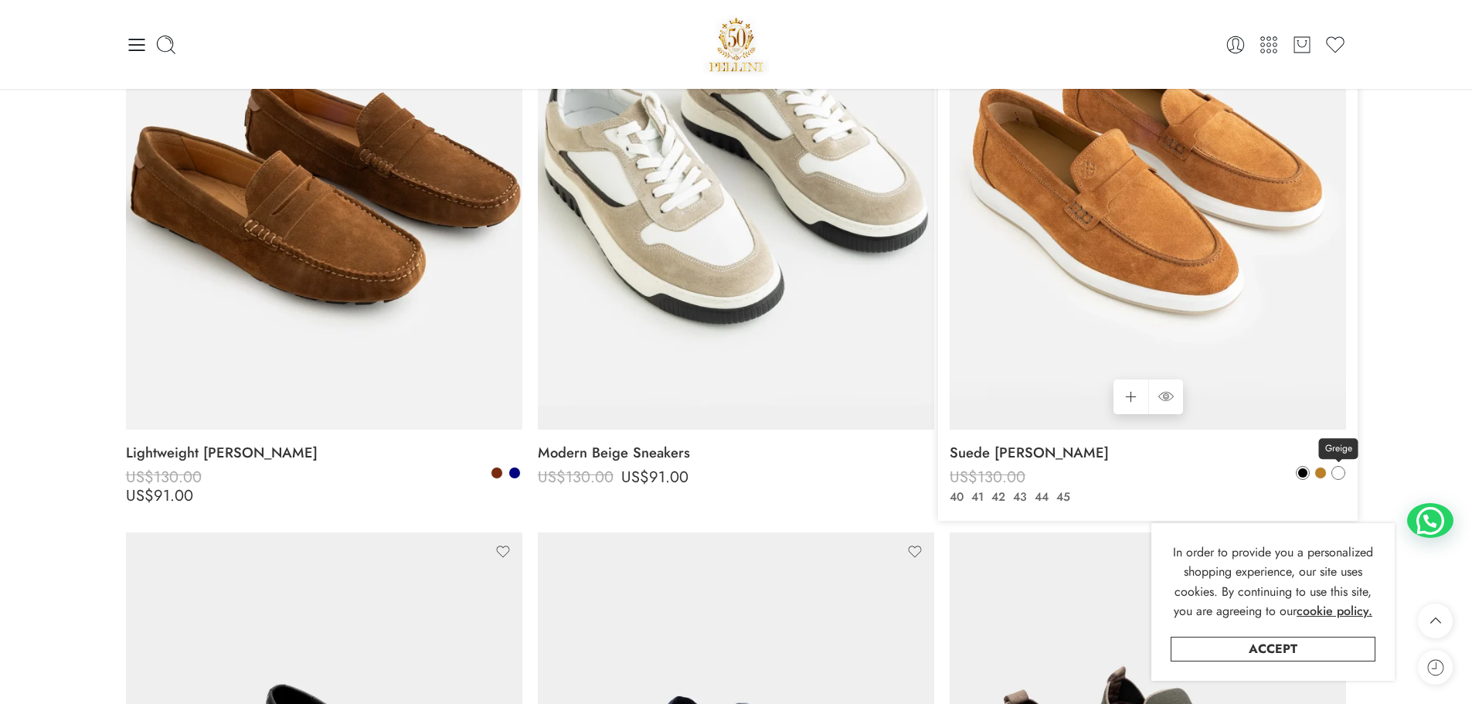
click at [1339, 471] on span at bounding box center [1338, 473] width 11 height 11
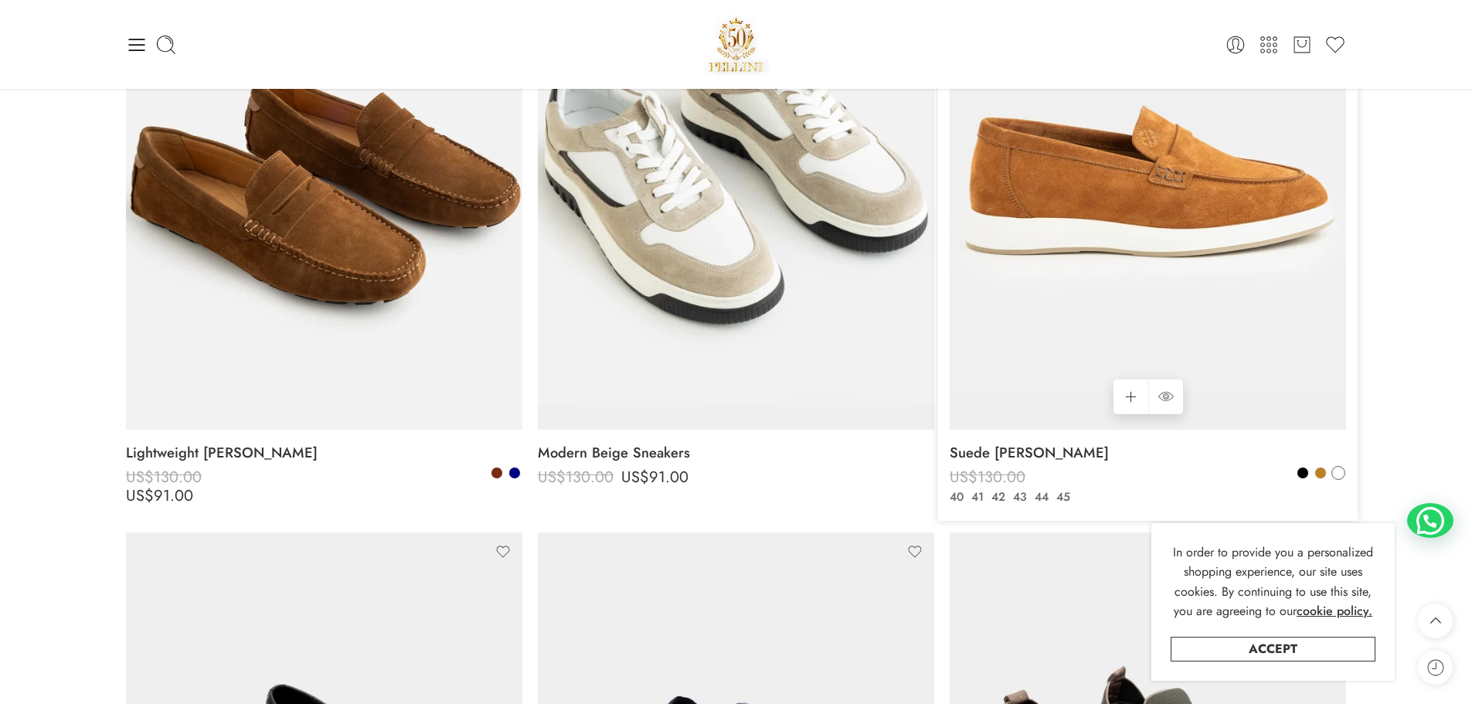
click at [1227, 376] on img at bounding box center [1148, 164] width 396 height 529
click at [1171, 398] on icon at bounding box center [1166, 397] width 15 height 28
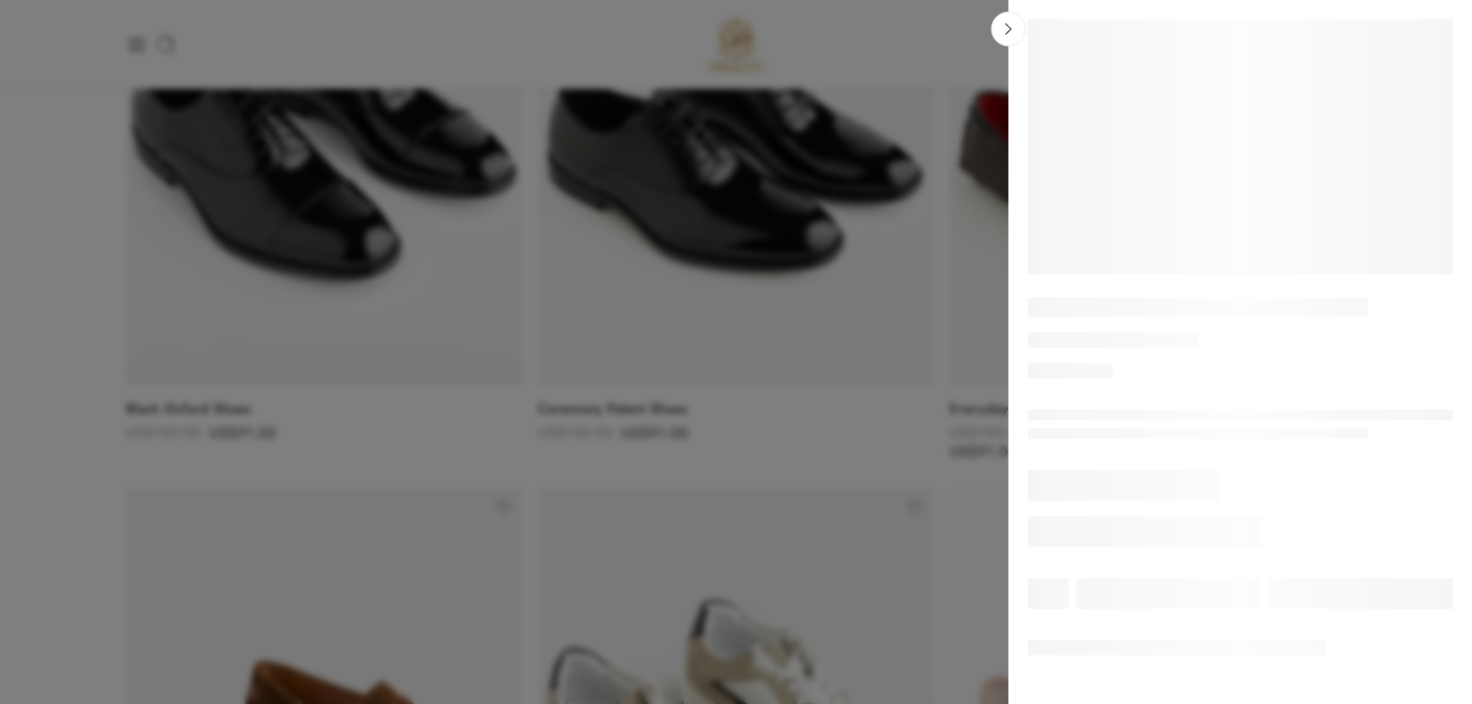
scroll to position [386, 0]
